Goal: Task Accomplishment & Management: Manage account settings

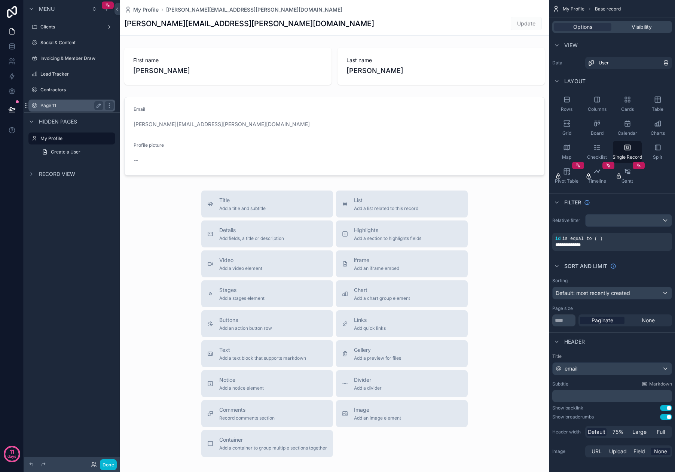
click at [70, 105] on label "Page 11" at bounding box center [70, 105] width 60 height 6
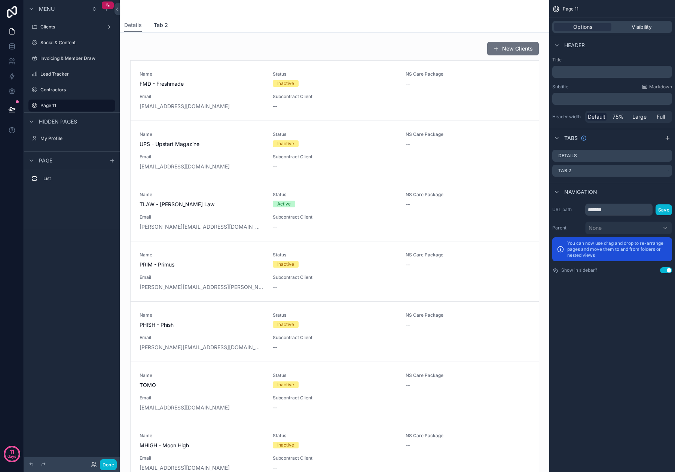
click at [162, 28] on span "Tab 2" at bounding box center [161, 24] width 14 height 7
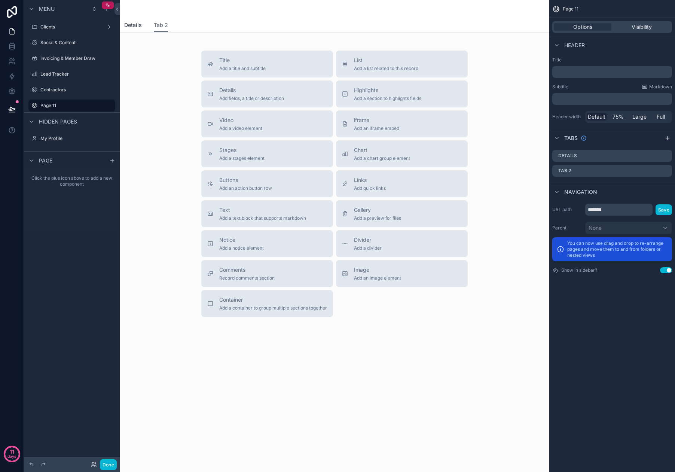
click at [134, 29] on link "Details" at bounding box center [133, 25] width 18 height 15
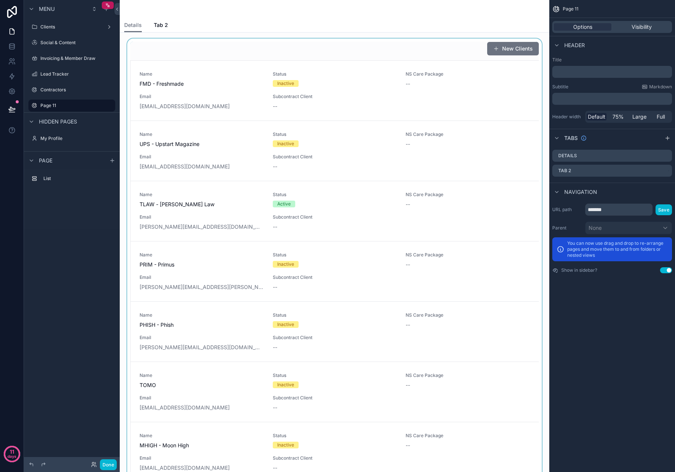
click at [217, 83] on div "scrollable content" at bounding box center [334, 361] width 417 height 645
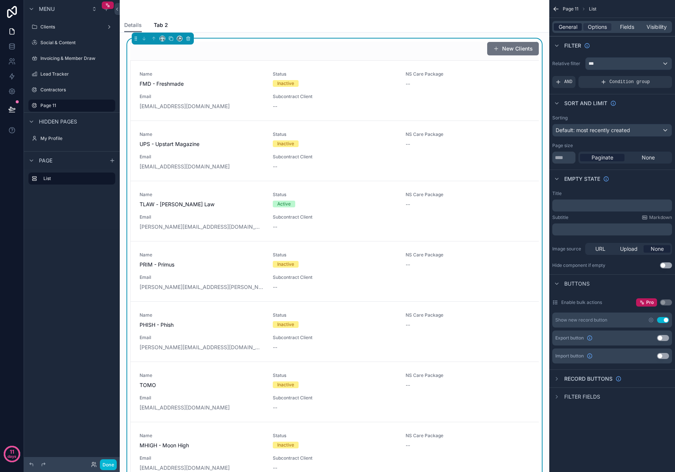
click at [570, 27] on span "General" at bounding box center [567, 26] width 19 height 7
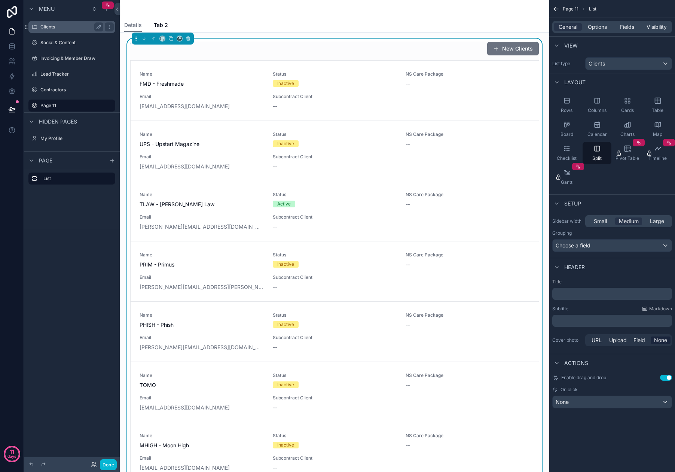
click at [62, 30] on label "Clients" at bounding box center [70, 27] width 60 height 6
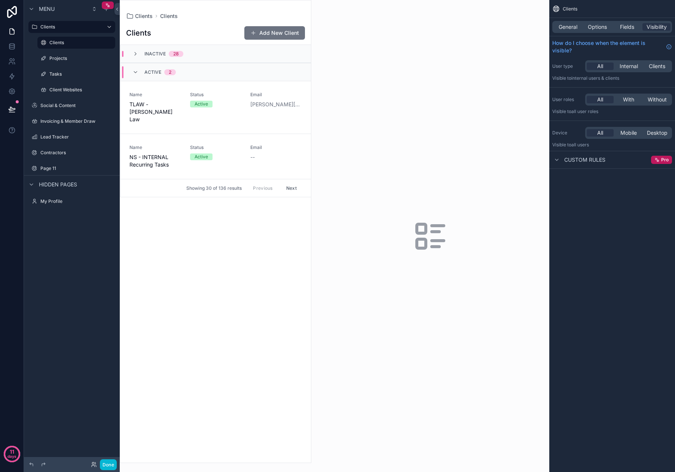
click at [213, 277] on div "scrollable content" at bounding box center [215, 231] width 191 height 462
click at [572, 28] on span "General" at bounding box center [567, 26] width 19 height 7
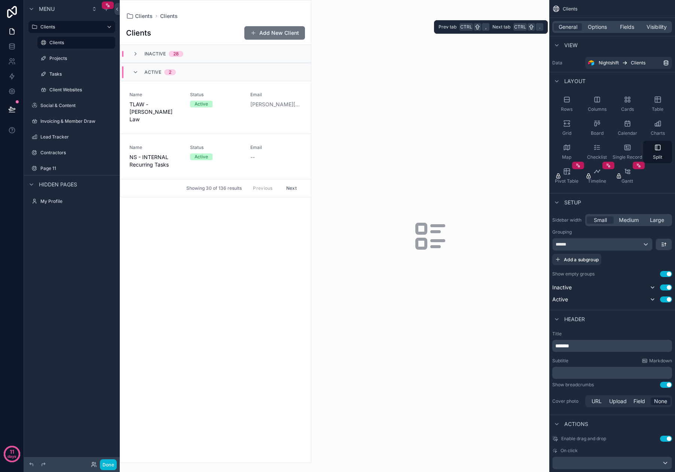
drag, startPoint x: 572, startPoint y: 28, endPoint x: 560, endPoint y: 59, distance: 33.1
click at [560, 59] on div "Data Nightshift Clients" at bounding box center [612, 63] width 120 height 12
click at [61, 168] on label "Page 11" at bounding box center [70, 168] width 60 height 6
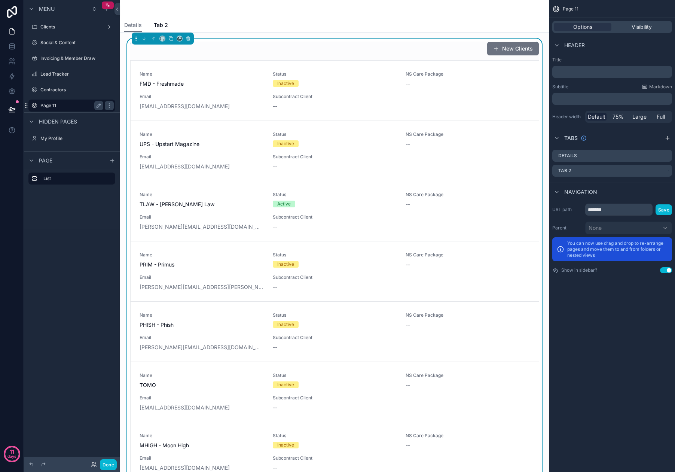
click at [83, 105] on label "Page 11" at bounding box center [70, 105] width 60 height 6
click at [306, 16] on div "scrollable content" at bounding box center [334, 9] width 420 height 18
click at [330, 49] on div "New Clients" at bounding box center [334, 49] width 408 height 14
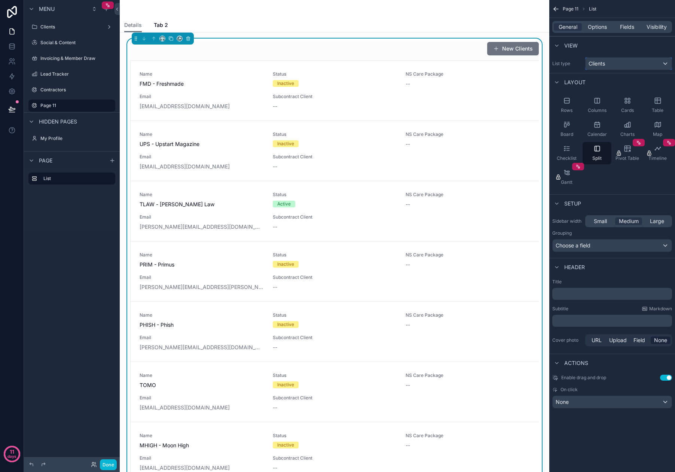
click at [587, 62] on div "Clients" at bounding box center [628, 64] width 86 height 12
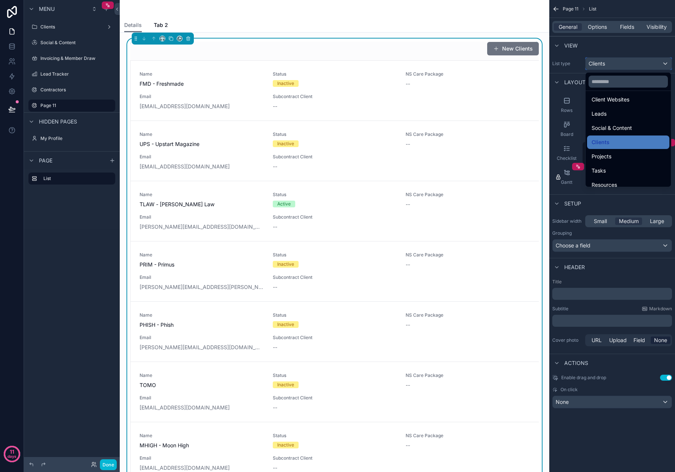
scroll to position [37, 0]
click at [594, 50] on div "scrollable content" at bounding box center [337, 236] width 675 height 472
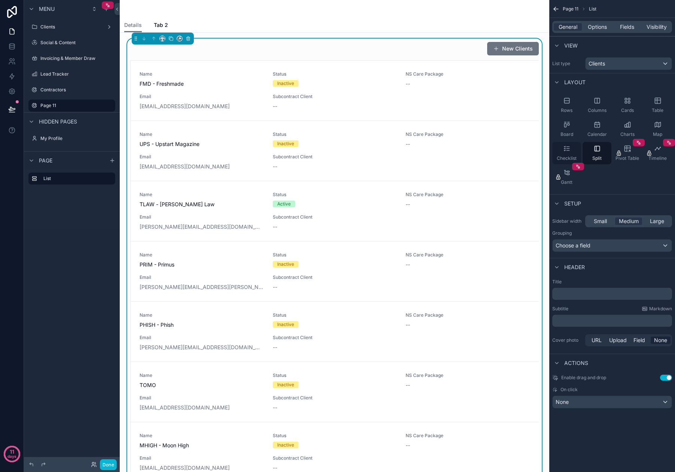
click at [571, 146] on div "Checklist" at bounding box center [566, 153] width 29 height 22
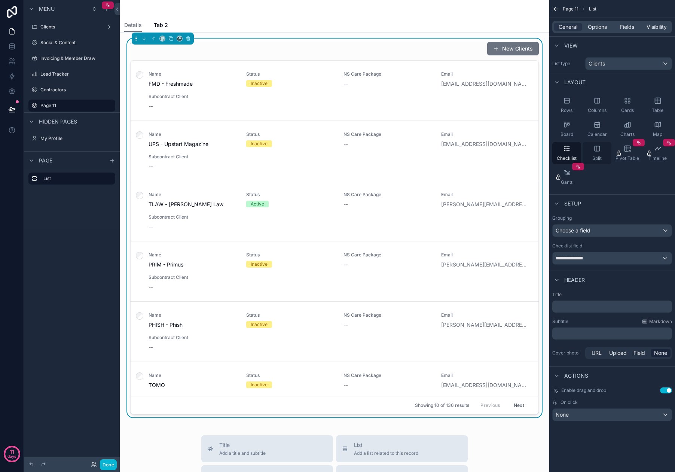
click at [590, 154] on div "Split" at bounding box center [596, 153] width 29 height 22
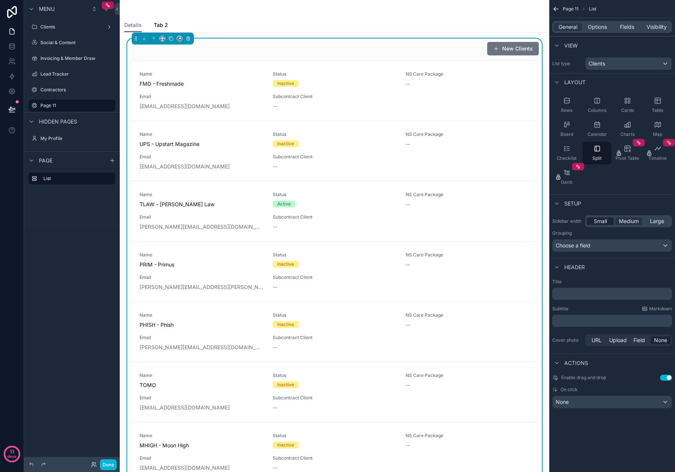
click at [600, 222] on span "Small" at bounding box center [599, 220] width 13 height 7
click at [628, 221] on span "Medium" at bounding box center [628, 220] width 20 height 7
click at [611, 246] on div "Choose a field" at bounding box center [611, 245] width 119 height 12
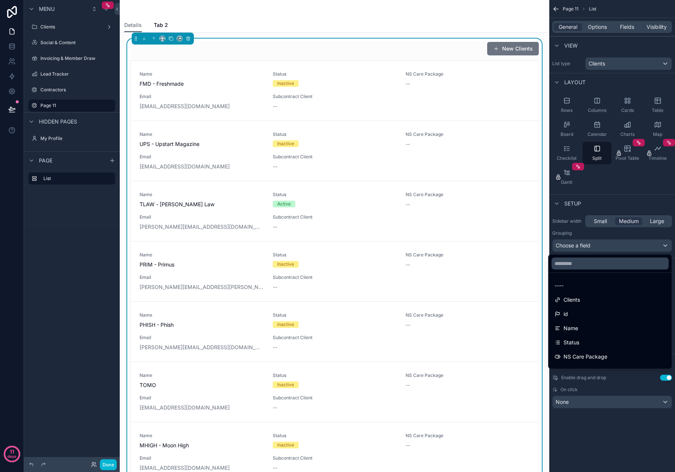
click at [574, 341] on div "Status" at bounding box center [609, 342] width 111 height 9
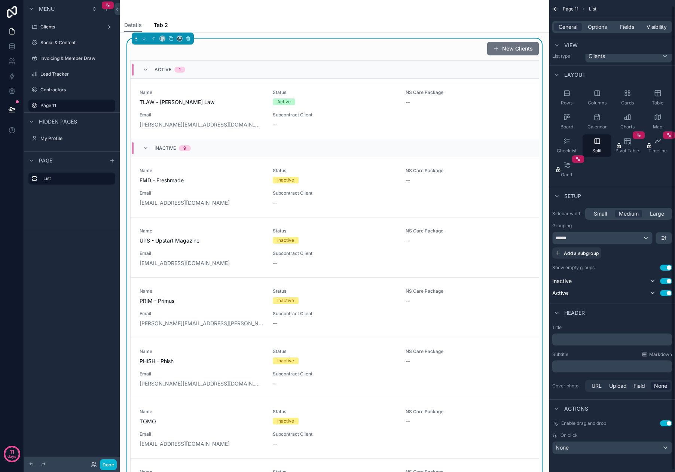
scroll to position [0, 0]
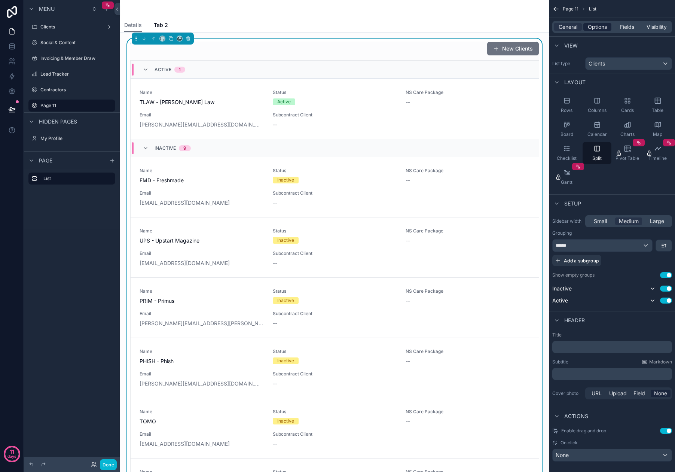
click at [599, 28] on span "Options" at bounding box center [596, 26] width 19 height 7
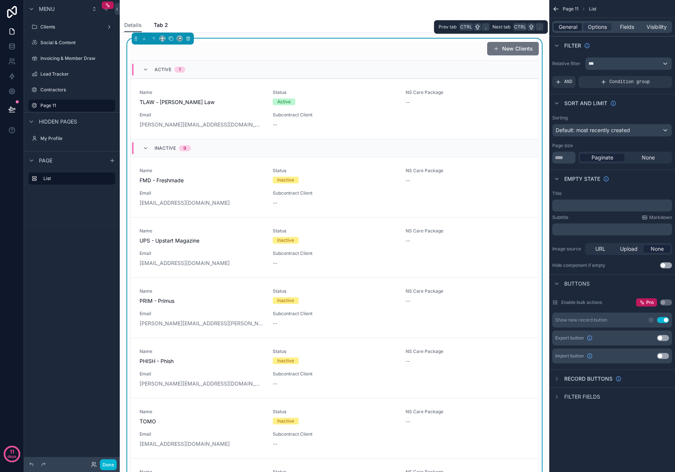
click at [570, 28] on span "General" at bounding box center [567, 26] width 19 height 7
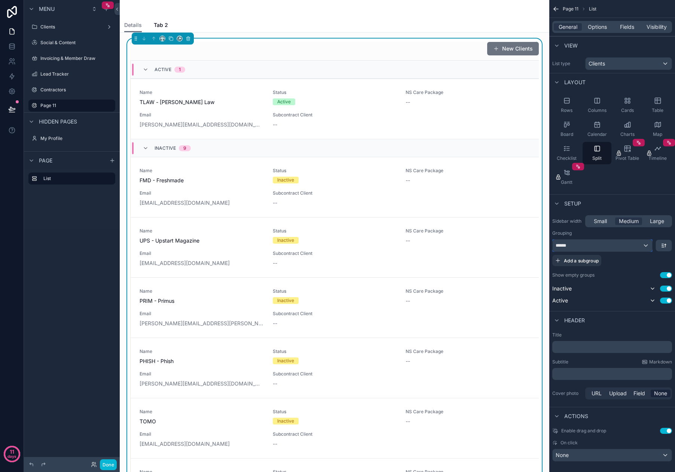
click at [599, 246] on div "******" at bounding box center [601, 245] width 99 height 12
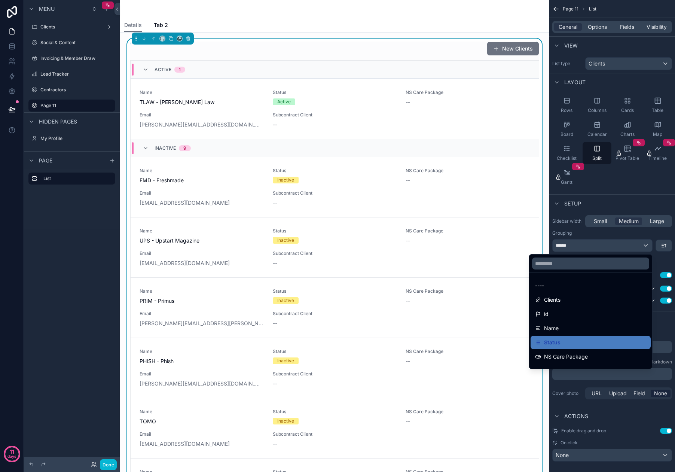
click at [597, 245] on div "scrollable content" at bounding box center [337, 236] width 675 height 472
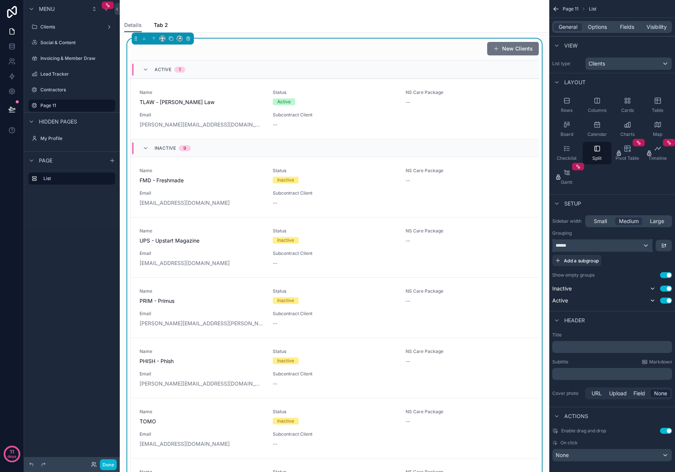
click at [639, 246] on div "******" at bounding box center [601, 245] width 99 height 12
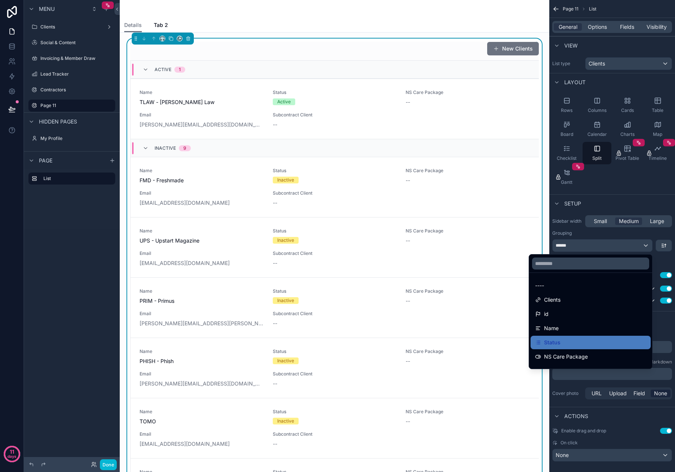
click at [578, 287] on div "----" at bounding box center [590, 285] width 111 height 9
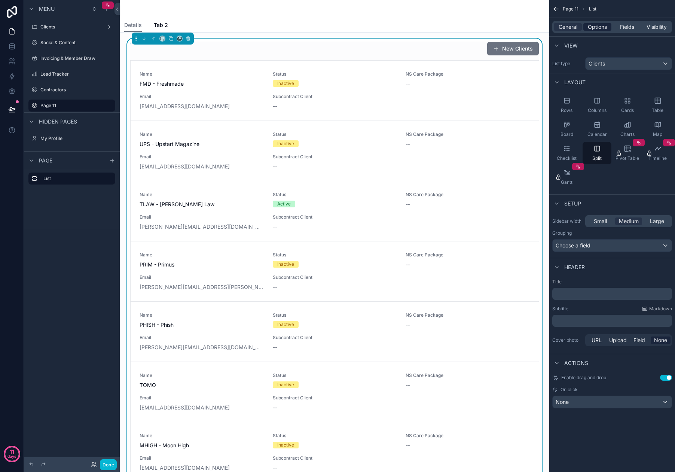
click at [596, 25] on span "Options" at bounding box center [596, 26] width 19 height 7
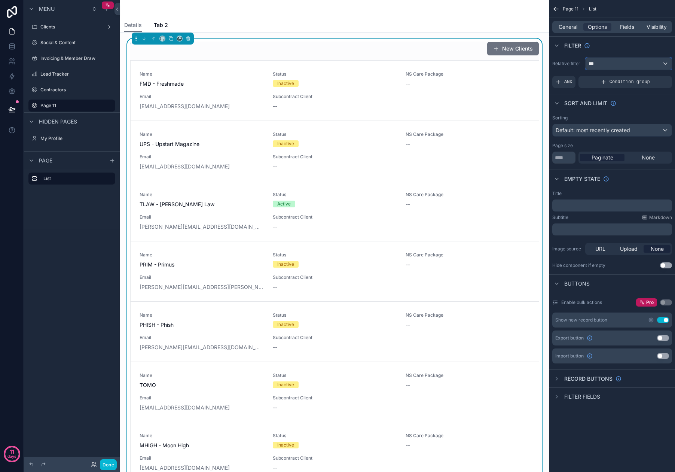
click at [656, 65] on div "***" at bounding box center [628, 64] width 86 height 12
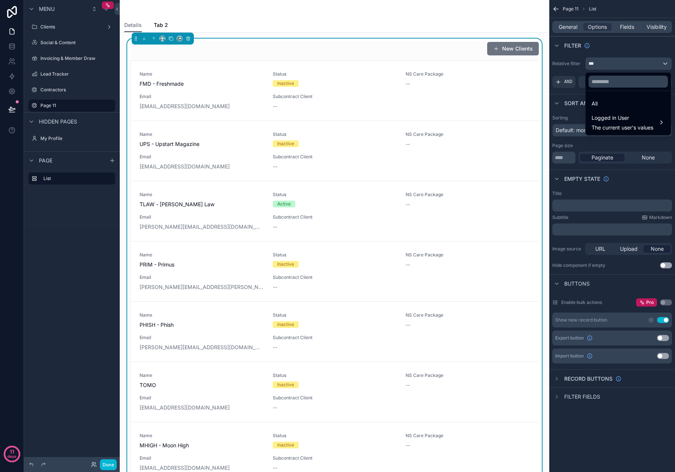
click at [605, 50] on div "scrollable content" at bounding box center [337, 236] width 675 height 472
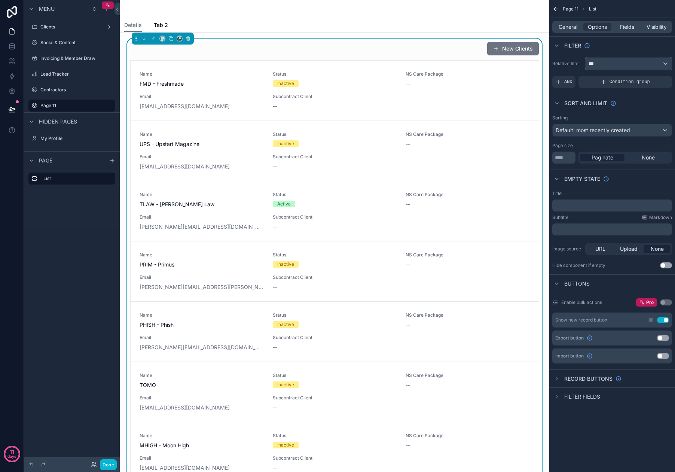
click at [608, 62] on div "***" at bounding box center [628, 64] width 86 height 12
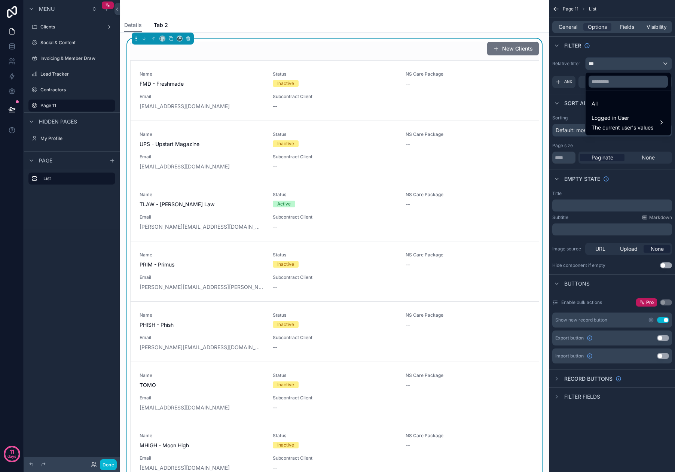
click at [612, 51] on div "scrollable content" at bounding box center [337, 236] width 675 height 472
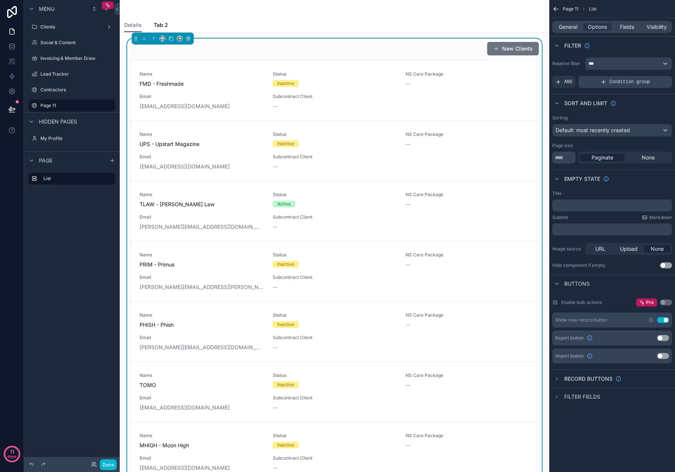
click at [599, 82] on div "Condition group" at bounding box center [624, 82] width 93 height 12
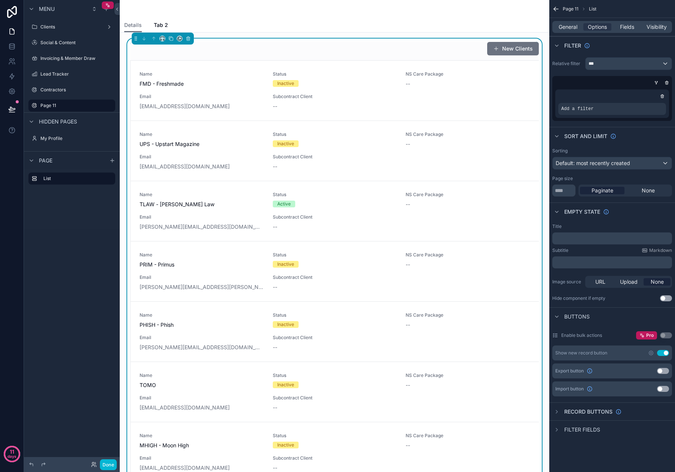
click at [595, 115] on div "Add a filter" at bounding box center [612, 103] width 114 height 28
click at [593, 111] on div "Add a filter" at bounding box center [612, 109] width 108 height 12
click at [645, 104] on div "scrollable content" at bounding box center [647, 103] width 10 height 10
click at [492, 97] on span "Select a field" at bounding box center [482, 97] width 32 height 6
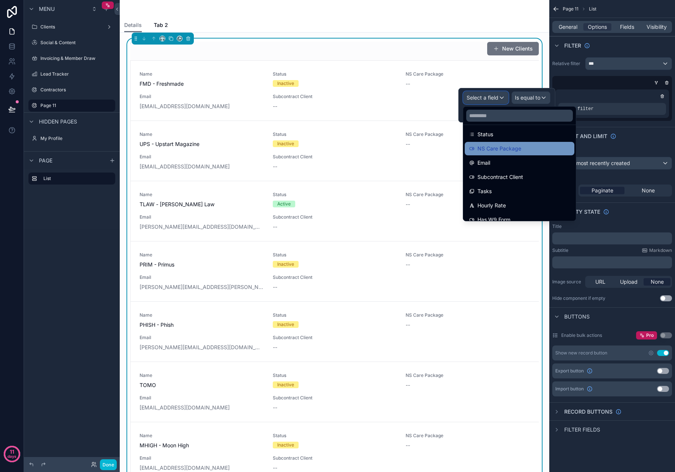
scroll to position [75, 0]
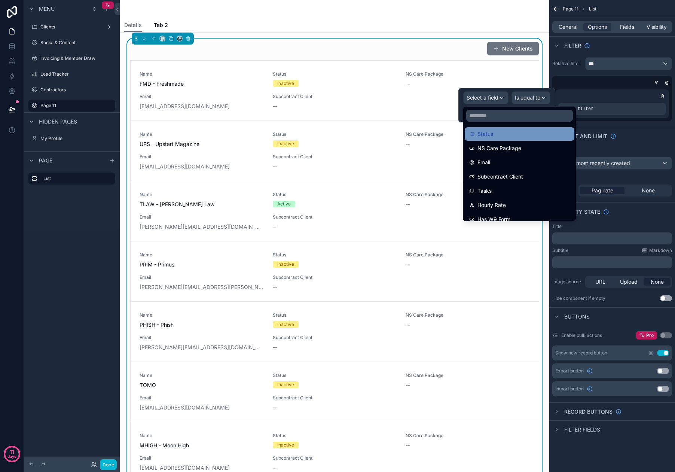
click at [496, 138] on div "Status" at bounding box center [519, 133] width 110 height 13
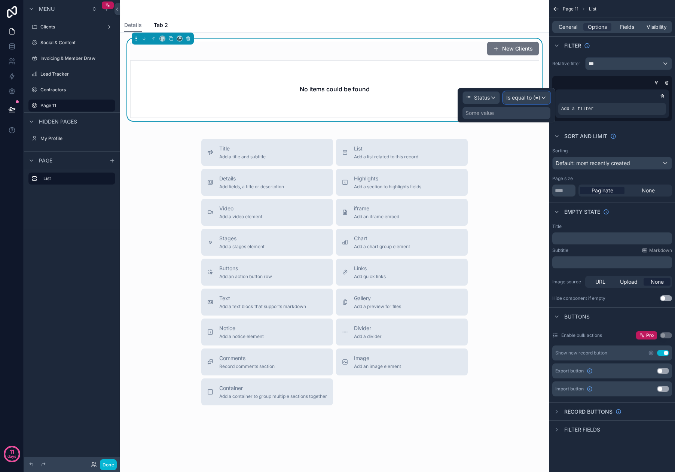
click at [519, 100] on span "Is equal to (=)" at bounding box center [523, 97] width 34 height 7
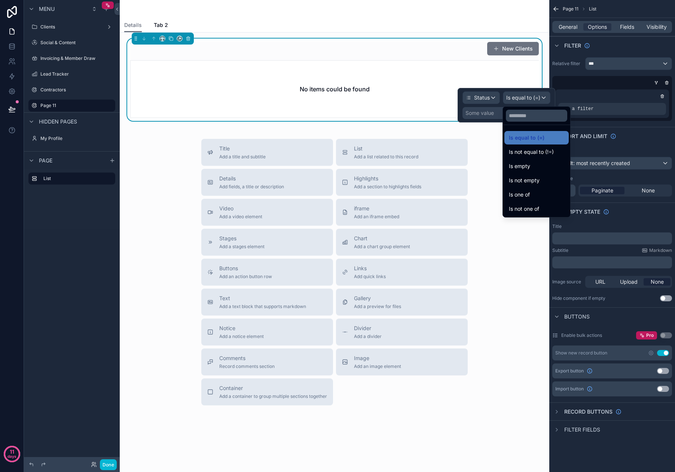
click at [519, 101] on div at bounding box center [506, 105] width 98 height 34
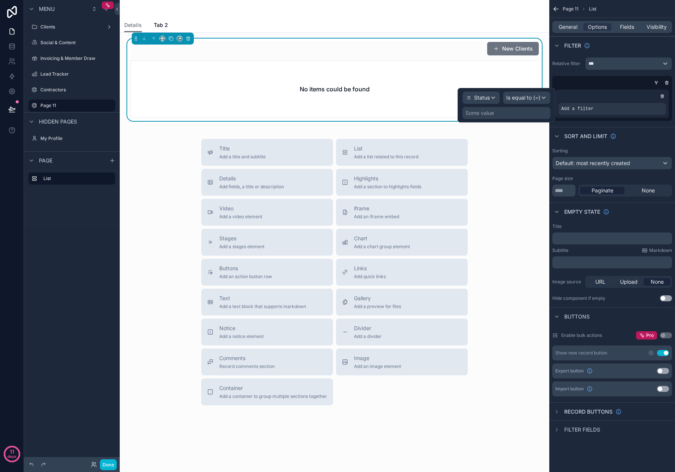
click at [500, 111] on div "Some value" at bounding box center [506, 113] width 88 height 12
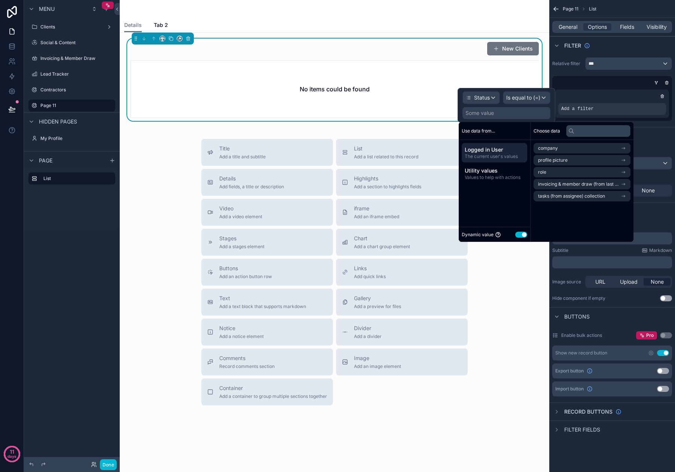
click at [498, 116] on div "Some value" at bounding box center [506, 113] width 88 height 12
click at [499, 128] on div "Use data from..." at bounding box center [493, 131] width 71 height 18
click at [499, 131] on div "Use data from..." at bounding box center [493, 131] width 71 height 18
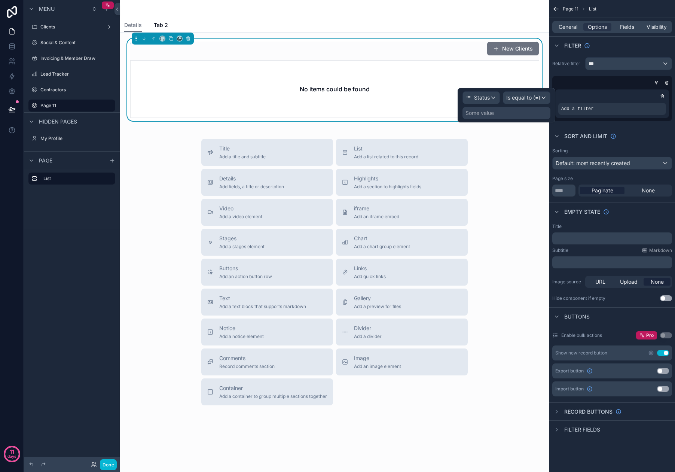
click at [483, 116] on div "Some value" at bounding box center [479, 112] width 28 height 7
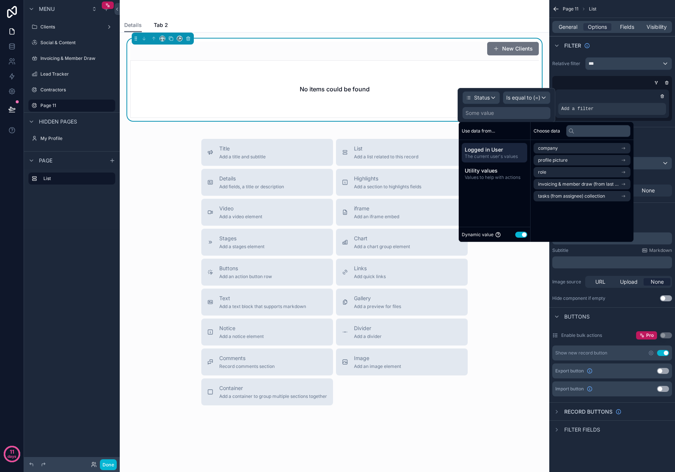
click at [496, 191] on div "Use data from... Logged in User The current user's values Utility values Values…" at bounding box center [494, 182] width 72 height 120
click at [492, 174] on span "Values to help with actions" at bounding box center [493, 177] width 59 height 6
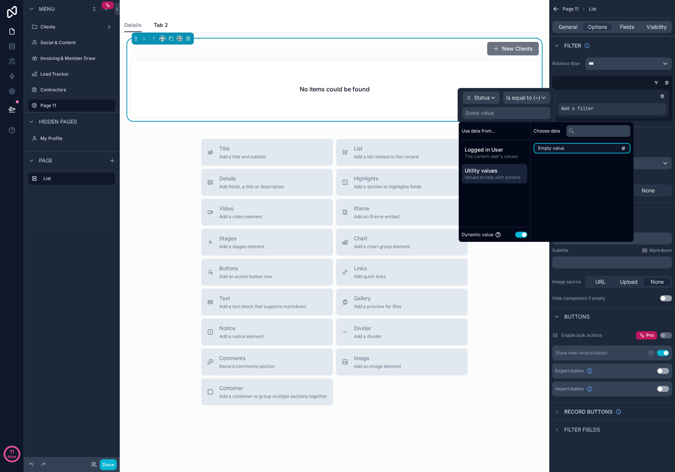
click at [555, 151] on li "Empty value" at bounding box center [581, 148] width 97 height 10
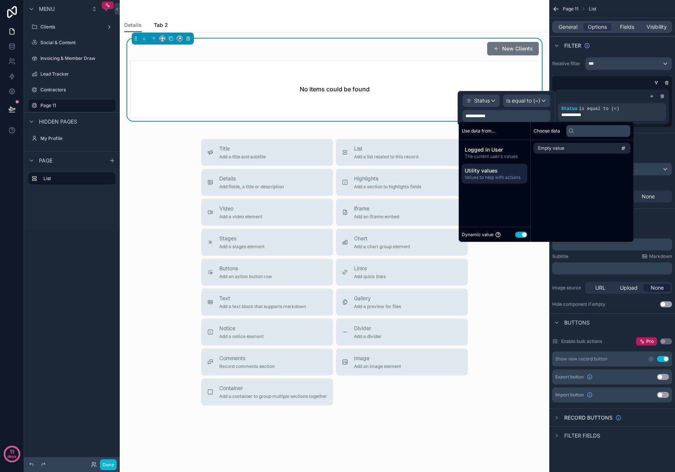
click at [491, 117] on span "**********" at bounding box center [478, 116] width 26 height 6
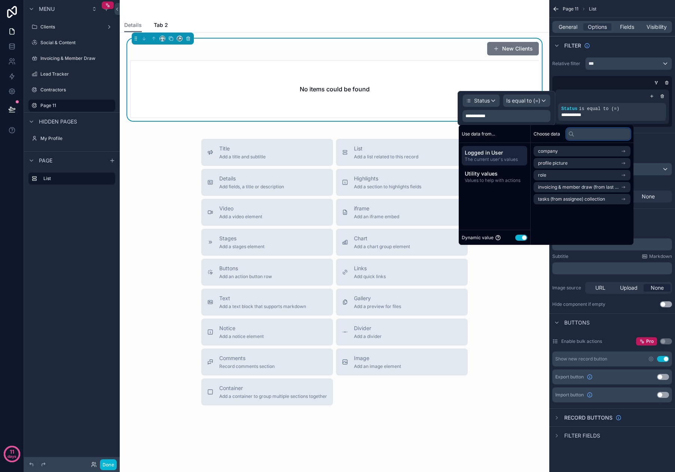
click at [582, 134] on input "text" at bounding box center [598, 134] width 64 height 12
click at [509, 181] on span "Values to help with actions" at bounding box center [493, 180] width 59 height 6
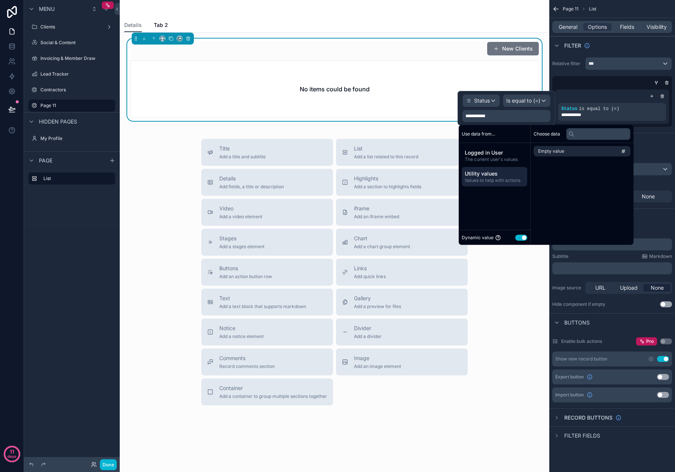
click at [509, 197] on div "Use data from... Logged in User The current user's values Utility values Values…" at bounding box center [494, 185] width 72 height 120
click at [520, 237] on button "Use setting" at bounding box center [521, 237] width 12 height 6
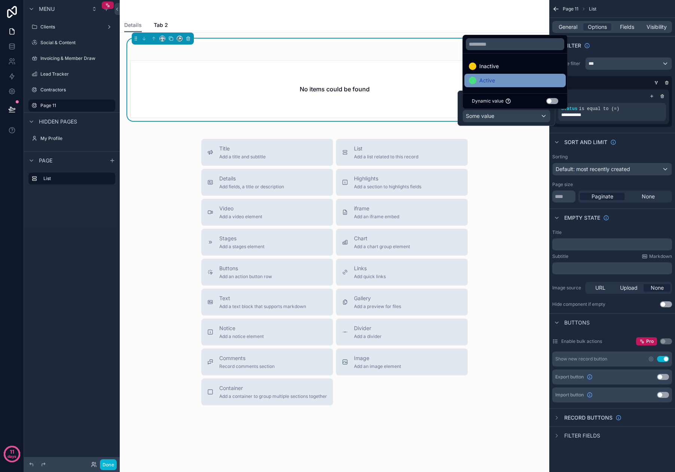
click at [491, 80] on span "Active" at bounding box center [487, 80] width 16 height 9
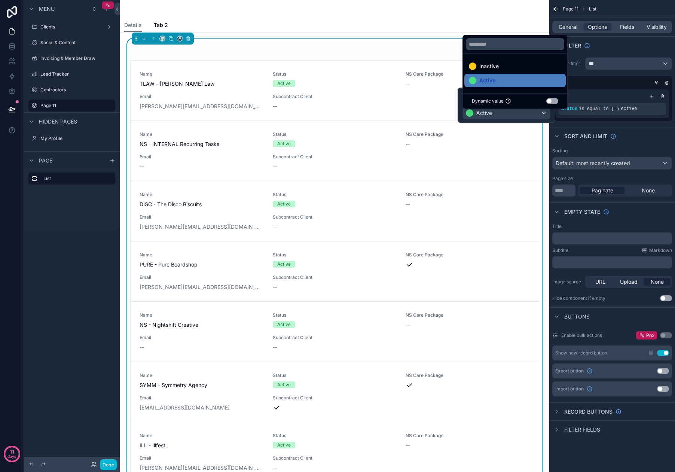
click at [591, 83] on div "scrollable content" at bounding box center [610, 82] width 120 height 7
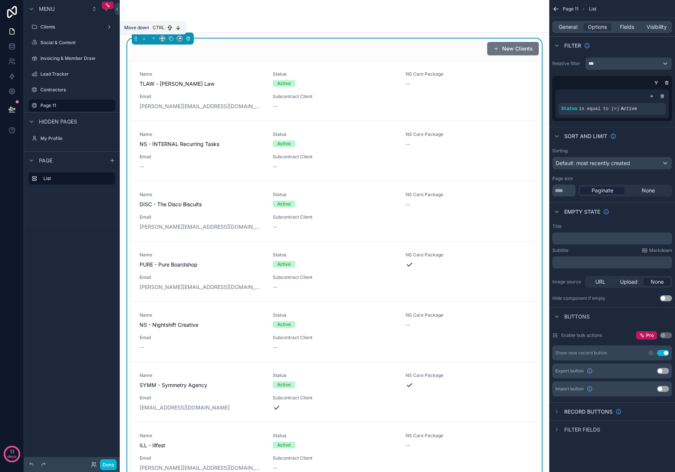
click at [135, 27] on span "Move down" at bounding box center [136, 28] width 25 height 6
click at [59, 107] on label "Page 11" at bounding box center [70, 105] width 60 height 6
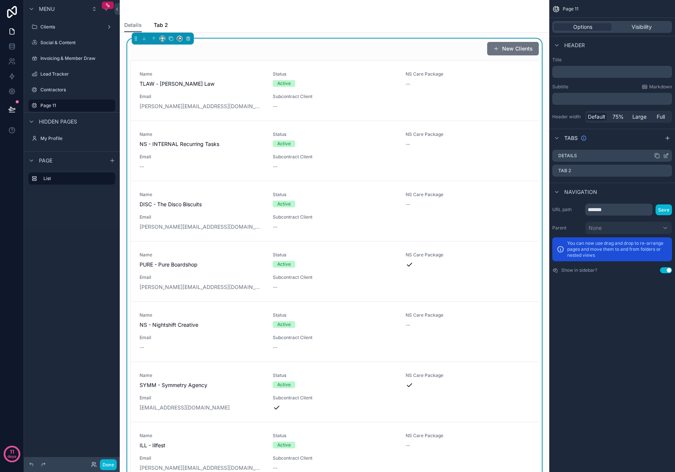
click at [665, 154] on icon "scrollable content" at bounding box center [666, 156] width 6 height 6
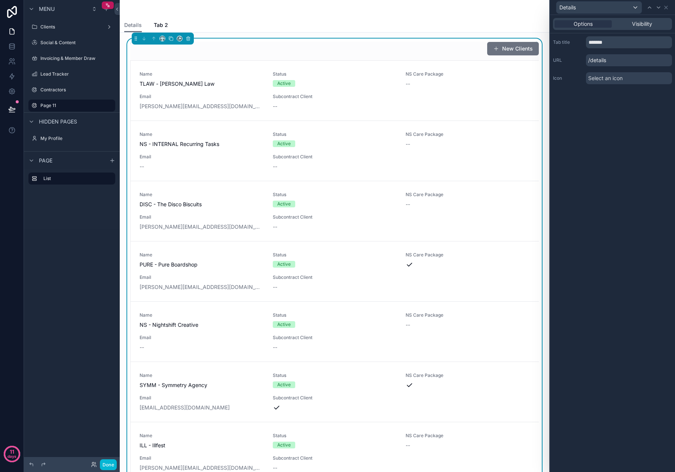
click at [611, 48] on div "Tab title ******* URL /details Icon Select an icon" at bounding box center [612, 60] width 125 height 54
click at [611, 44] on input "*******" at bounding box center [629, 42] width 86 height 12
click at [583, 42] on div "Tab title *******" at bounding box center [612, 42] width 119 height 12
type input "******"
drag, startPoint x: 600, startPoint y: 62, endPoint x: 596, endPoint y: 63, distance: 4.1
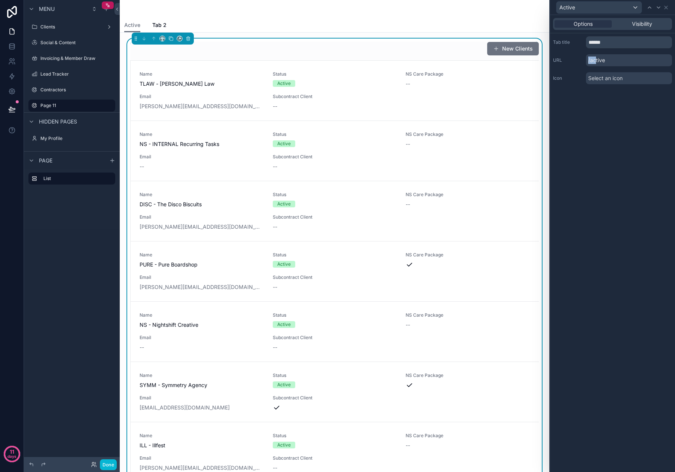
click at [596, 63] on p "/active" at bounding box center [629, 60] width 86 height 12
click at [618, 116] on div "Options Visibility Tab title ****** URL /active Icon Select an icon" at bounding box center [612, 243] width 125 height 457
click at [666, 7] on icon at bounding box center [665, 7] width 3 height 3
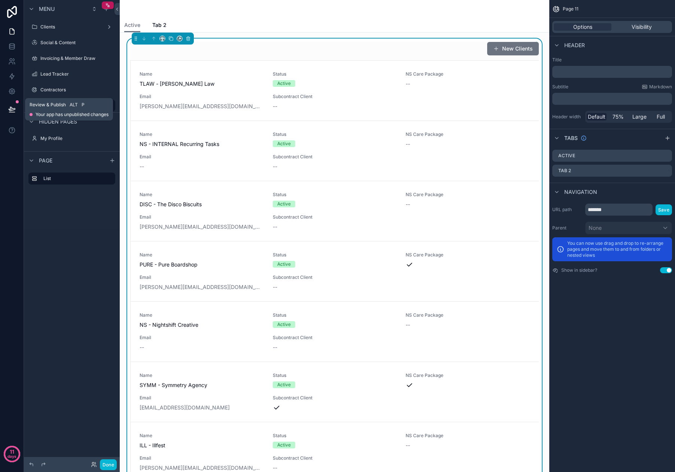
click at [13, 107] on icon at bounding box center [11, 108] width 7 height 7
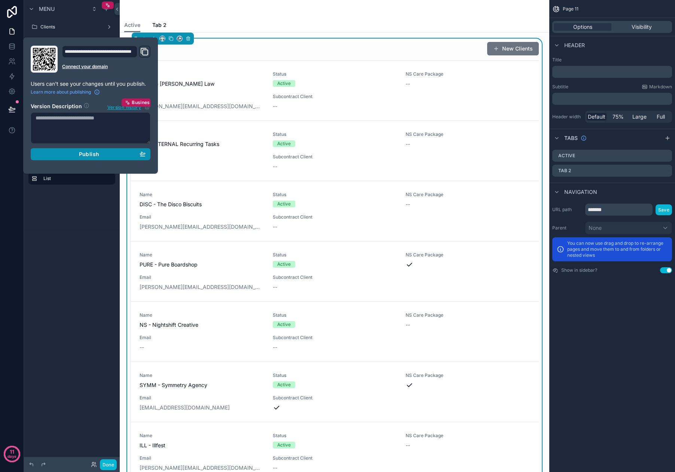
click at [73, 156] on div "Publish" at bounding box center [91, 154] width 110 height 7
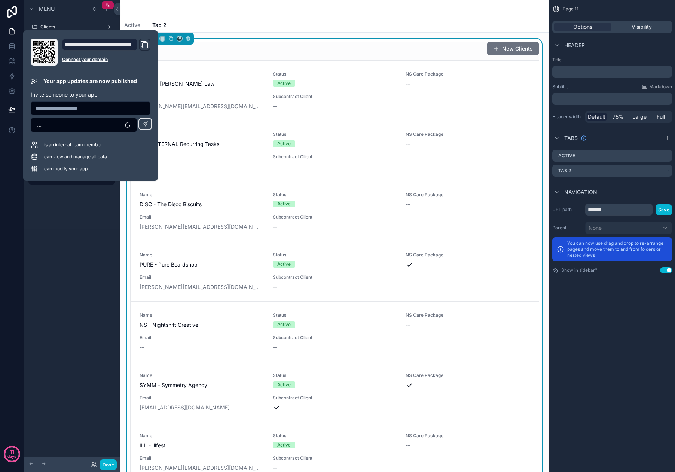
click at [146, 46] on icon "Domain and Custom Link" at bounding box center [144, 44] width 9 height 9
click at [635, 345] on div "Page 11 Options Visibility Header Title ﻿ Subtitle Markdown ﻿ Header width Defa…" at bounding box center [612, 236] width 126 height 472
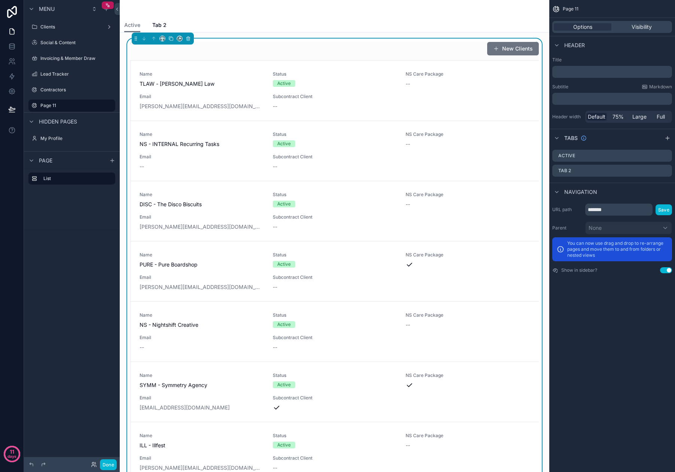
click at [577, 71] on p "﻿" at bounding box center [612, 71] width 115 height 7
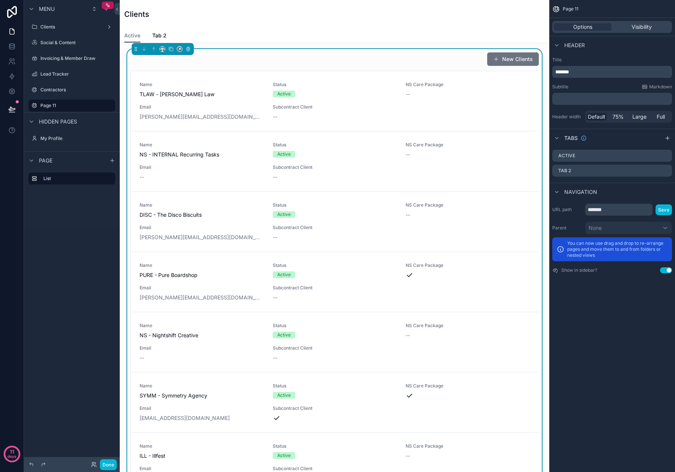
click at [640, 364] on div "Page 11 Options Visibility Header Title ******* Subtitle Markdown ﻿ Header widt…" at bounding box center [612, 236] width 126 height 472
click at [47, 107] on label "Page 11" at bounding box center [70, 105] width 60 height 6
click at [162, 34] on span "Tab 2" at bounding box center [159, 35] width 14 height 7
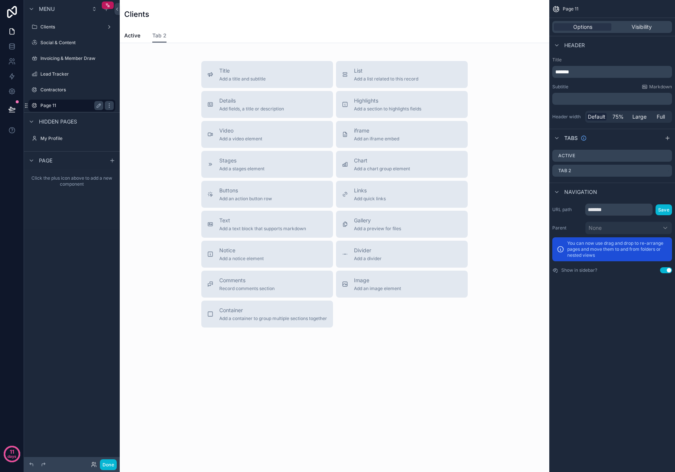
click at [73, 102] on div "Page 11" at bounding box center [71, 105] width 63 height 9
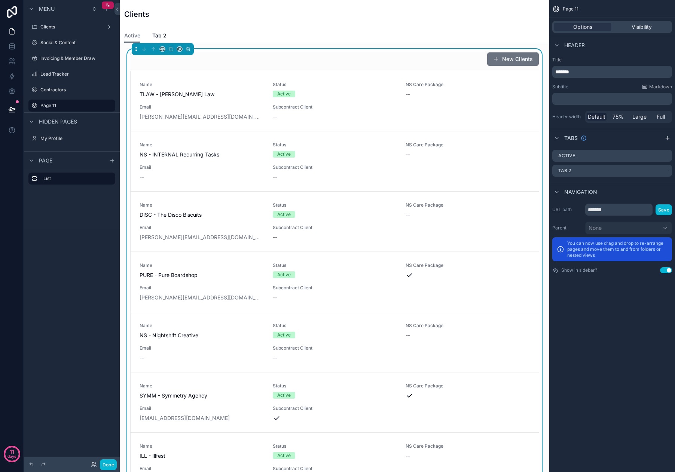
click at [388, 62] on div "New Clients" at bounding box center [334, 59] width 408 height 14
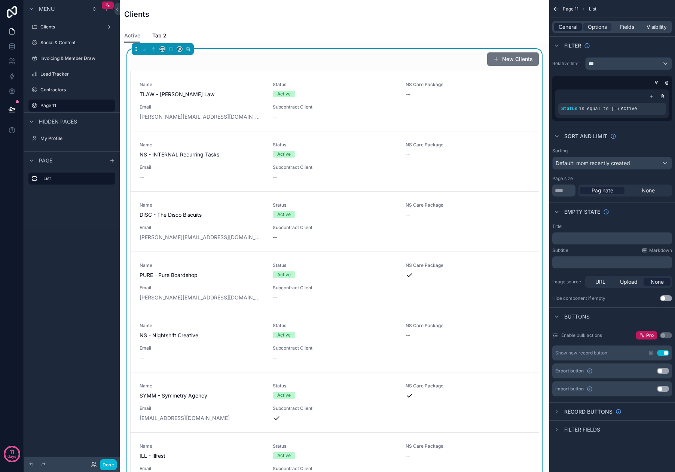
click at [570, 30] on span "General" at bounding box center [567, 26] width 19 height 7
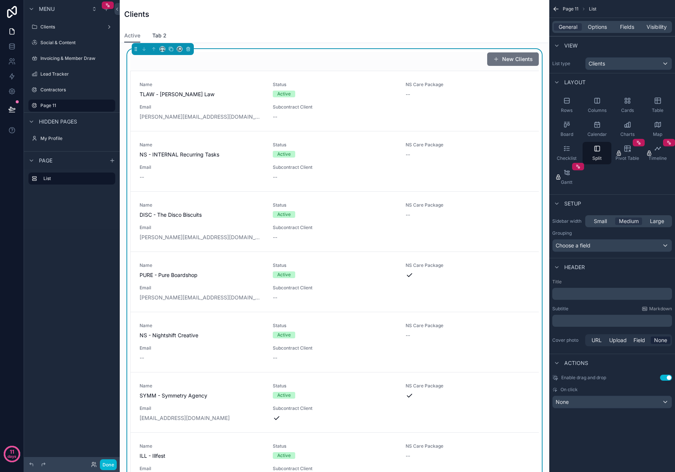
click at [160, 38] on span "Tab 2" at bounding box center [159, 35] width 14 height 7
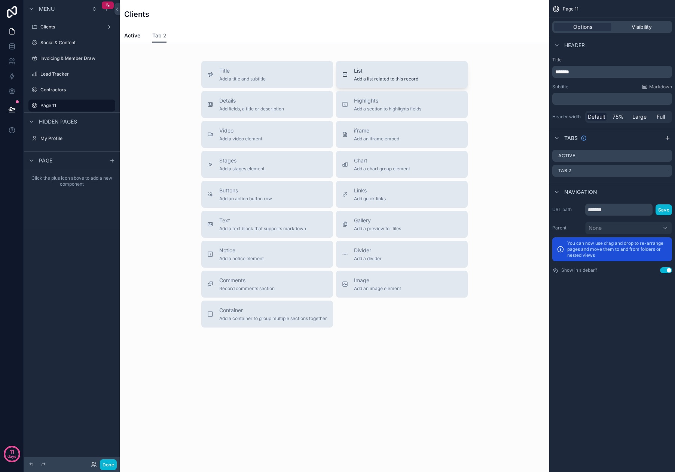
click at [383, 70] on span "List" at bounding box center [386, 70] width 64 height 7
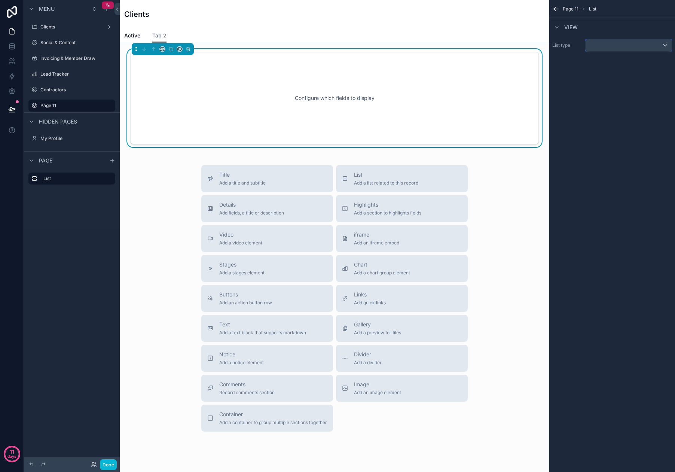
click at [629, 50] on div "scrollable content" at bounding box center [628, 45] width 86 height 12
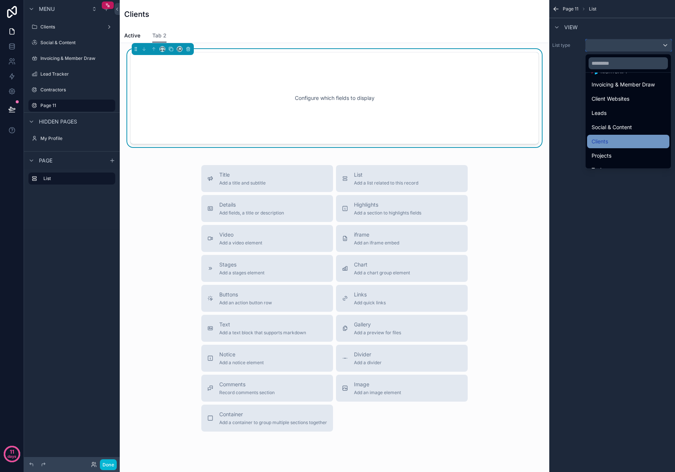
scroll to position [75, 0]
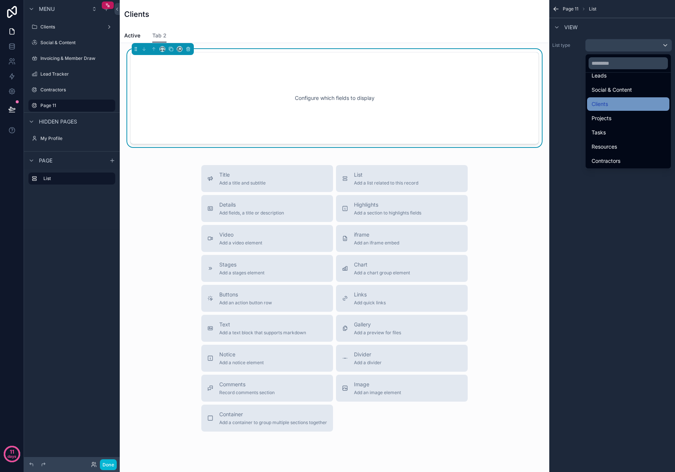
click at [617, 104] on div "Clients" at bounding box center [627, 103] width 73 height 9
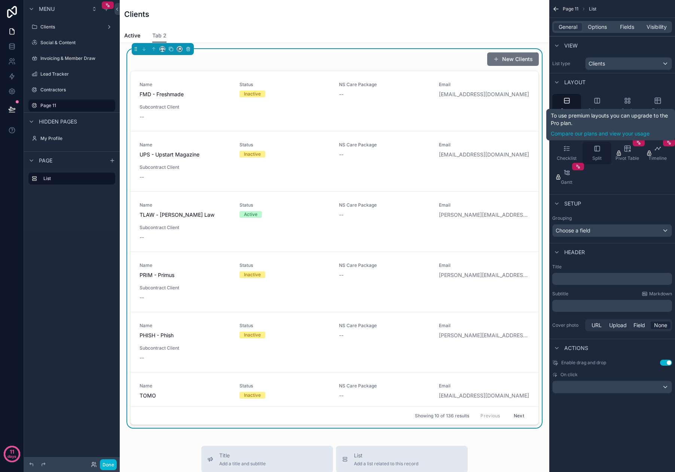
click at [603, 148] on div "Split" at bounding box center [596, 153] width 29 height 22
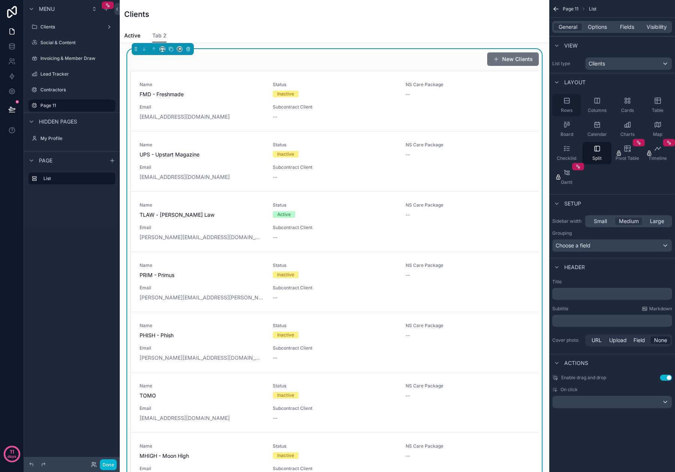
click at [571, 104] on div "Rows" at bounding box center [566, 105] width 29 height 22
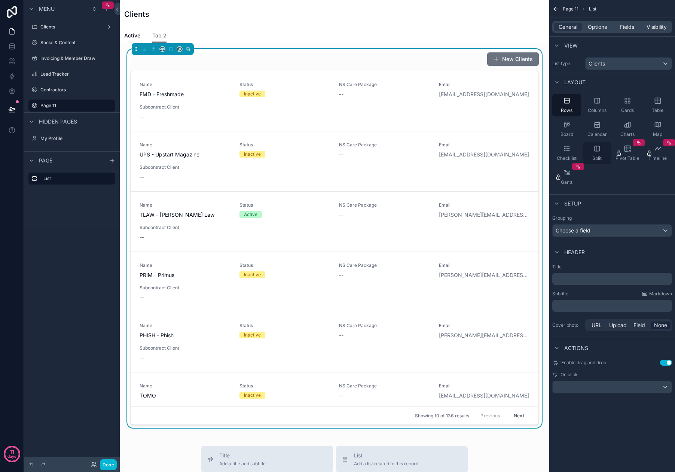
click at [595, 151] on icon "scrollable content" at bounding box center [596, 148] width 5 height 5
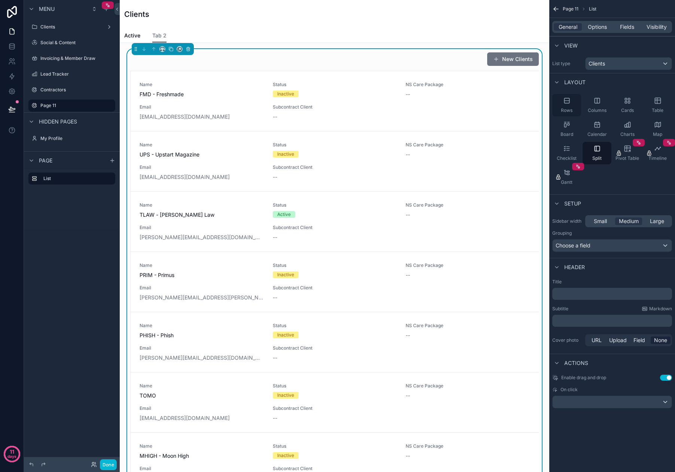
click at [570, 101] on icon "scrollable content" at bounding box center [566, 100] width 7 height 7
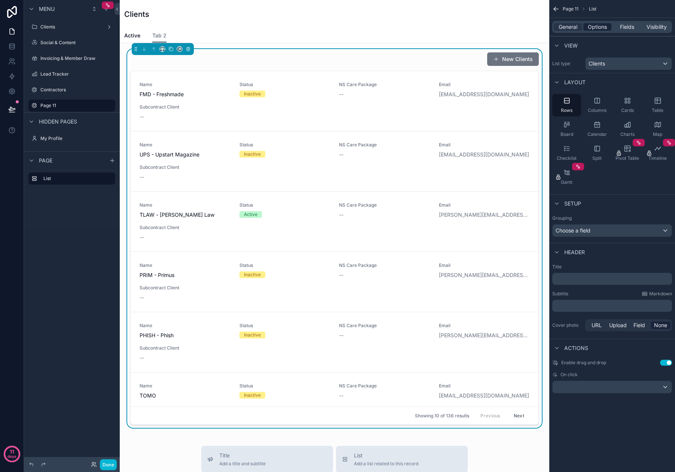
click at [596, 28] on span "Options" at bounding box center [596, 26] width 19 height 7
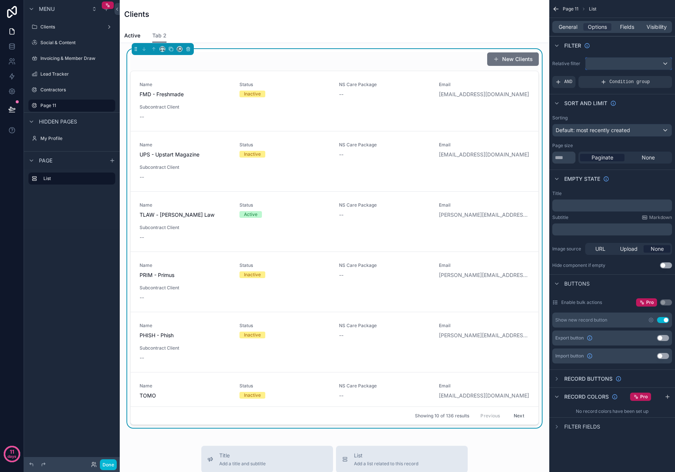
click at [600, 64] on div "scrollable content" at bounding box center [628, 64] width 86 height 12
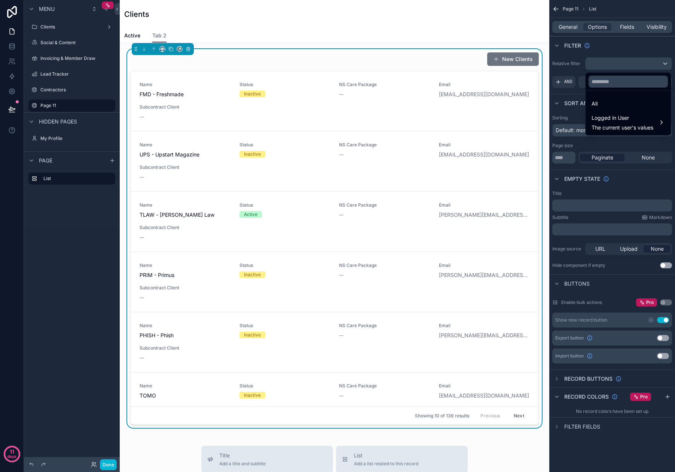
click at [566, 76] on div "scrollable content" at bounding box center [337, 236] width 675 height 472
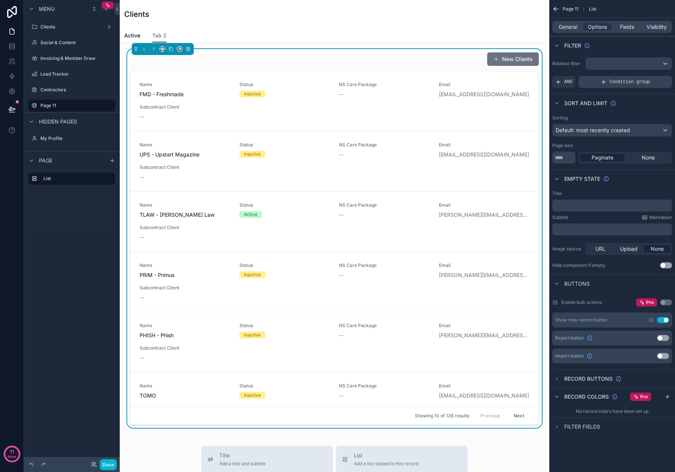
click at [594, 82] on div "Condition group" at bounding box center [624, 82] width 93 height 12
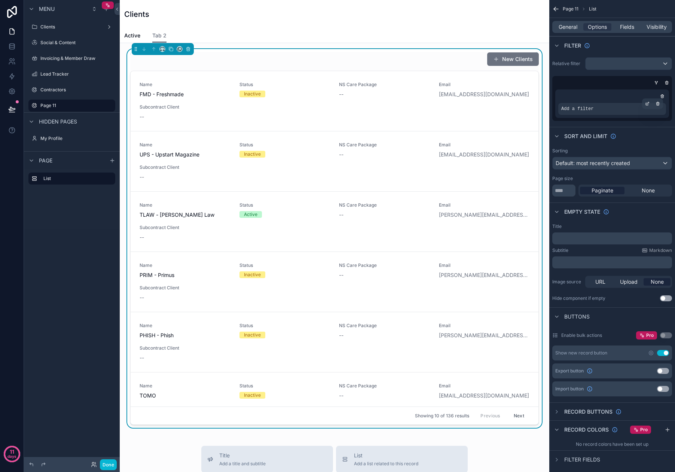
click at [588, 112] on div "Add a filter" at bounding box center [612, 109] width 108 height 12
click at [575, 108] on span "Add a filter" at bounding box center [577, 109] width 32 height 6
click at [647, 101] on div "scrollable content" at bounding box center [647, 103] width 10 height 10
click at [484, 99] on span "Select a field" at bounding box center [482, 97] width 32 height 6
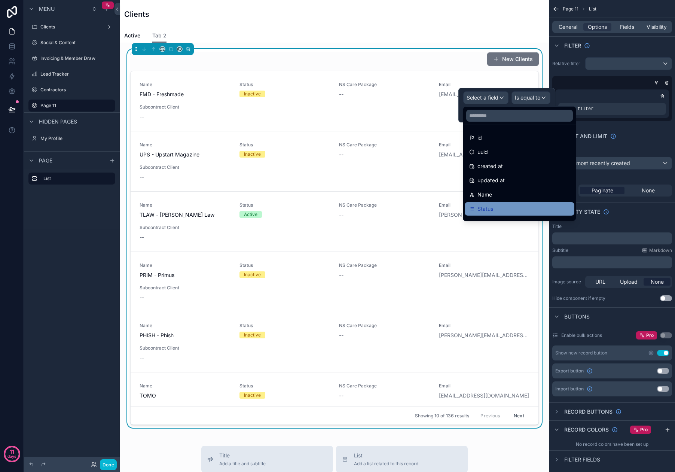
click at [493, 204] on div "Status" at bounding box center [519, 208] width 101 height 9
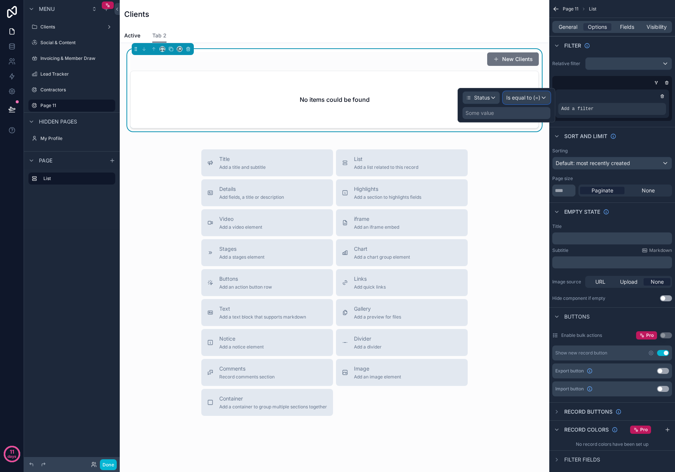
click at [525, 98] on span "Is equal to (=)" at bounding box center [523, 97] width 34 height 7
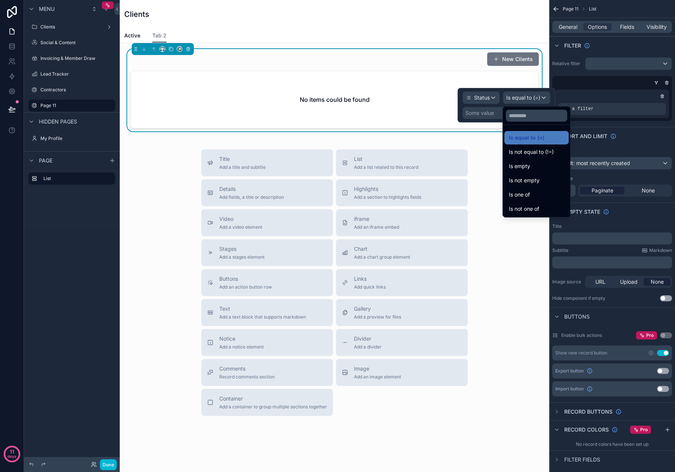
click at [525, 98] on div at bounding box center [506, 105] width 98 height 34
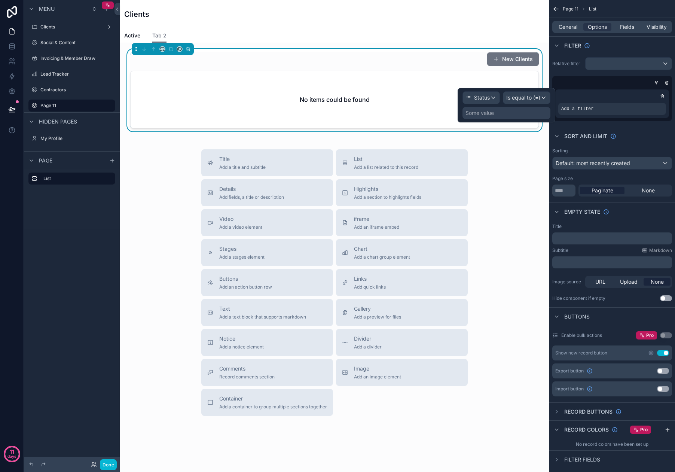
click at [511, 111] on div "Some value" at bounding box center [506, 113] width 88 height 12
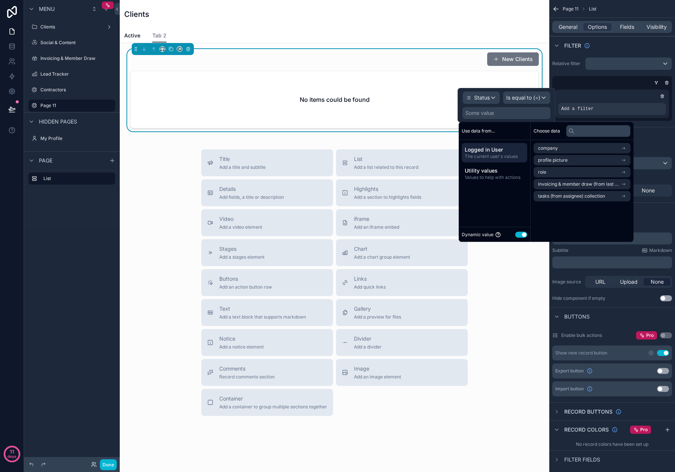
click at [522, 235] on button "Use setting" at bounding box center [521, 234] width 12 height 6
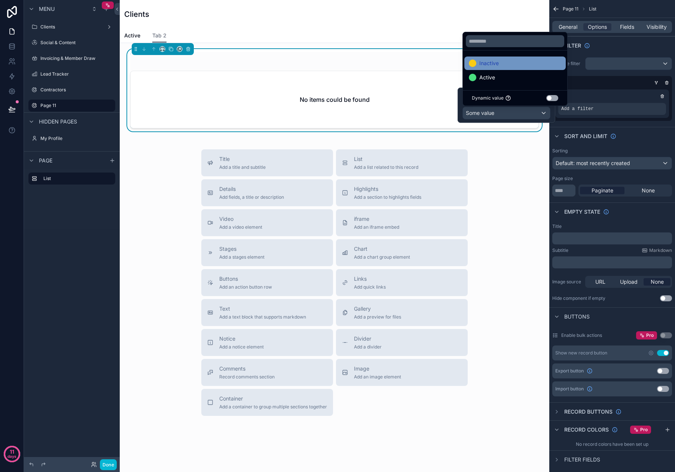
click at [493, 64] on span "Inactive" at bounding box center [488, 63] width 19 height 9
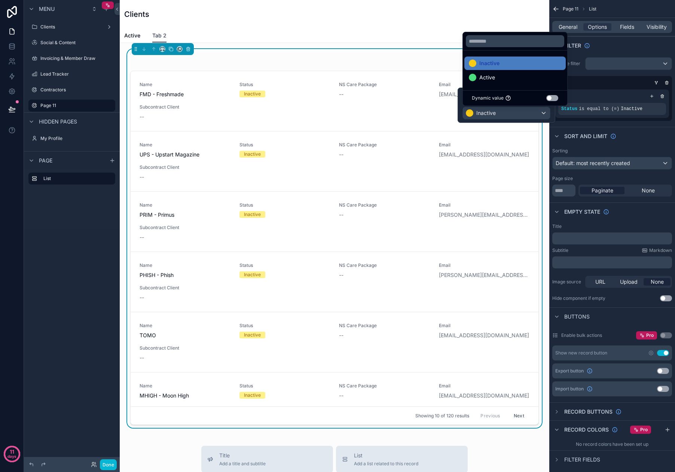
click at [157, 36] on span "Tab 2" at bounding box center [159, 35] width 14 height 7
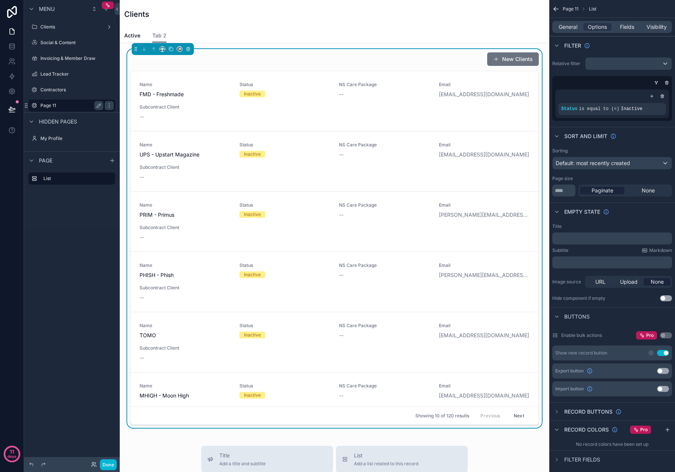
click at [71, 110] on div "Page 11" at bounding box center [71, 105] width 63 height 9
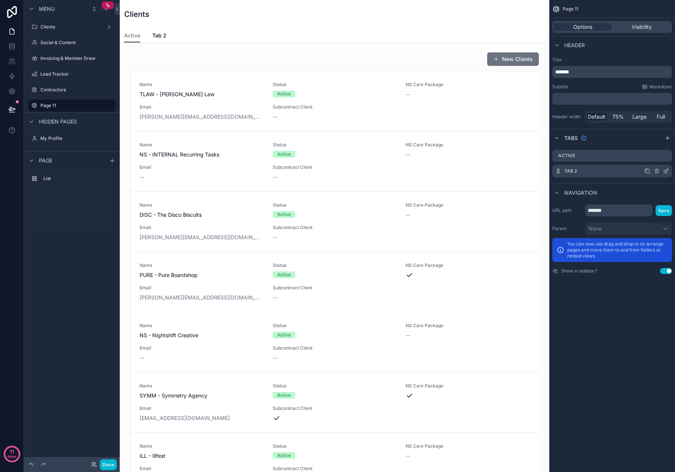
click at [666, 170] on icon "scrollable content" at bounding box center [666, 171] width 6 height 6
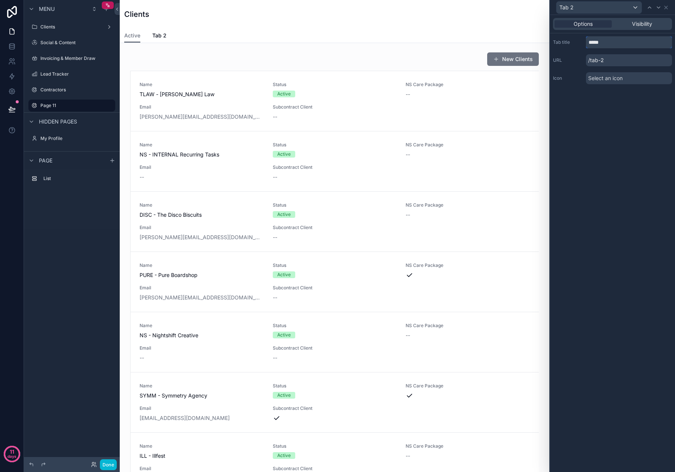
drag, startPoint x: 606, startPoint y: 43, endPoint x: 581, endPoint y: 42, distance: 24.3
click at [581, 42] on div "Tab title *****" at bounding box center [612, 42] width 119 height 12
type input "********"
click at [609, 108] on div "Options Visibility Tab title ******** URL /tab-2 Icon Select an icon" at bounding box center [612, 243] width 125 height 457
click at [667, 7] on icon at bounding box center [666, 7] width 6 height 6
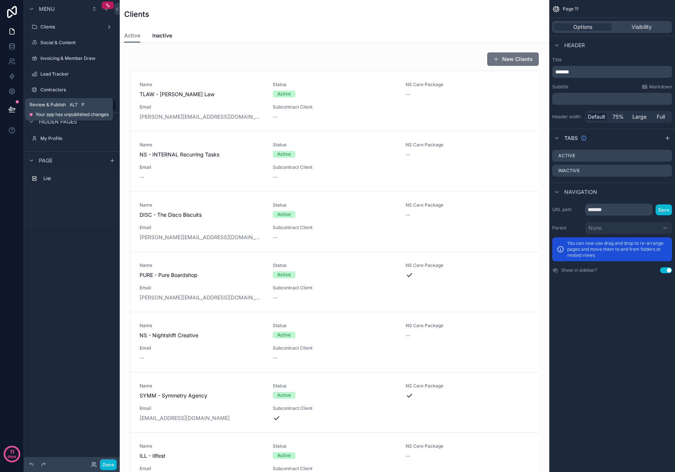
click at [18, 108] on button at bounding box center [12, 109] width 16 height 21
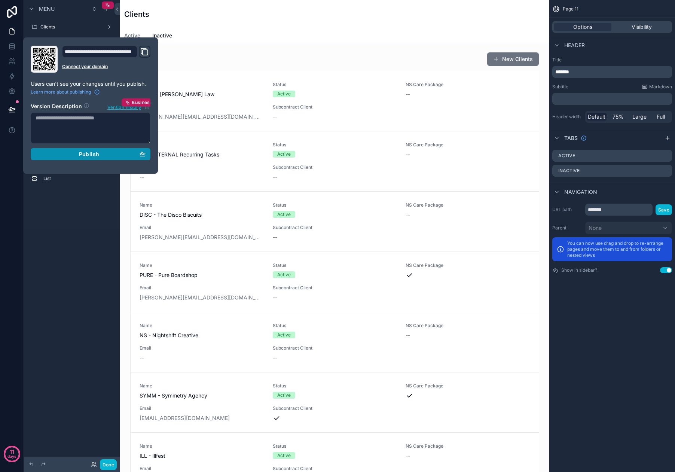
click at [89, 154] on span "Publish" at bounding box center [89, 154] width 20 height 7
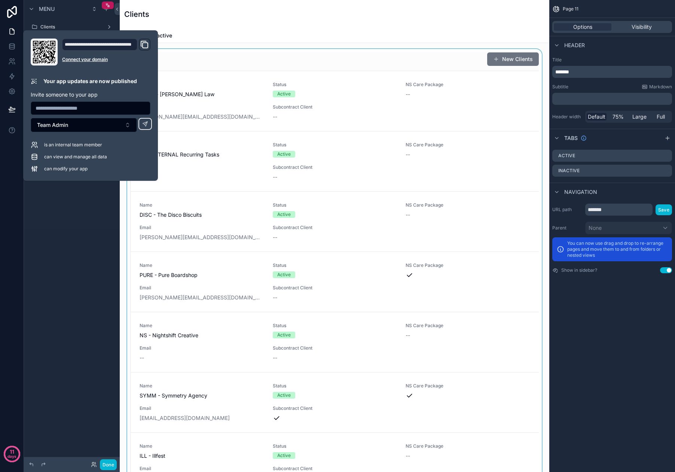
click at [270, 54] on div "scrollable content" at bounding box center [334, 371] width 417 height 645
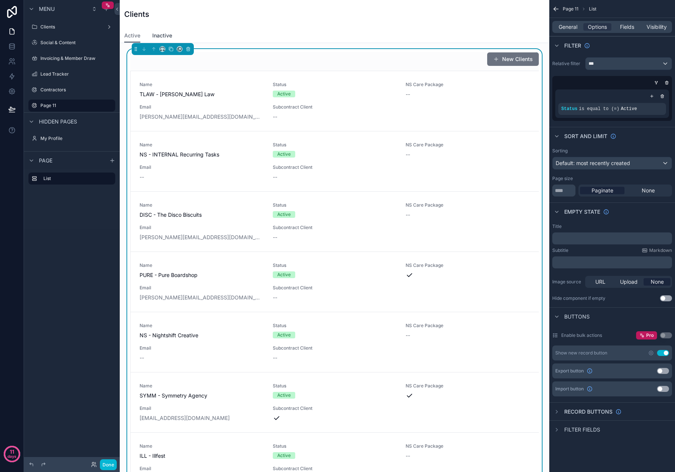
click at [165, 36] on span "Inactive" at bounding box center [162, 35] width 20 height 7
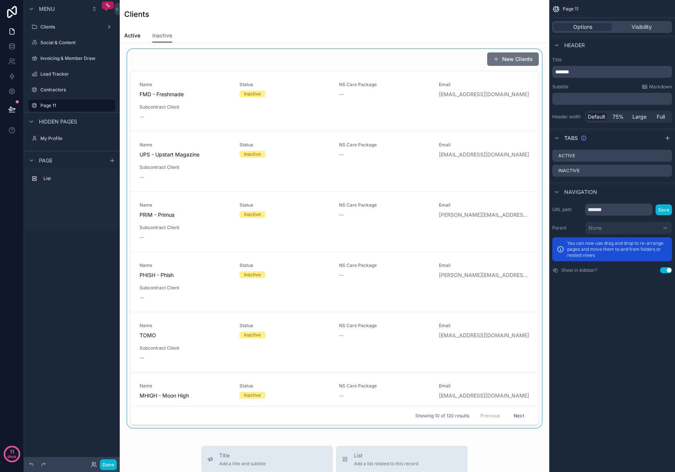
click at [272, 72] on div "scrollable content" at bounding box center [334, 238] width 417 height 378
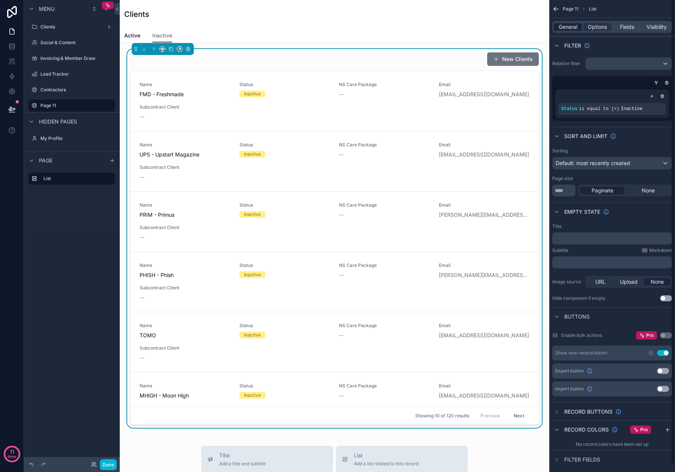
click at [568, 25] on span "General" at bounding box center [567, 26] width 19 height 7
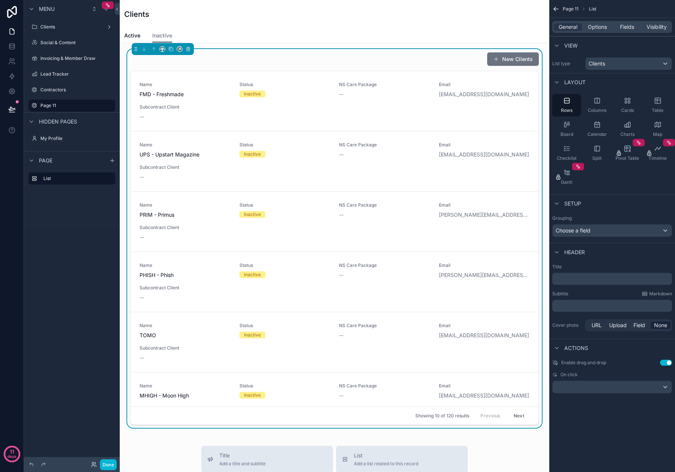
click at [586, 282] on div "﻿" at bounding box center [612, 279] width 120 height 12
click at [582, 277] on p "﻿" at bounding box center [612, 278] width 115 height 7
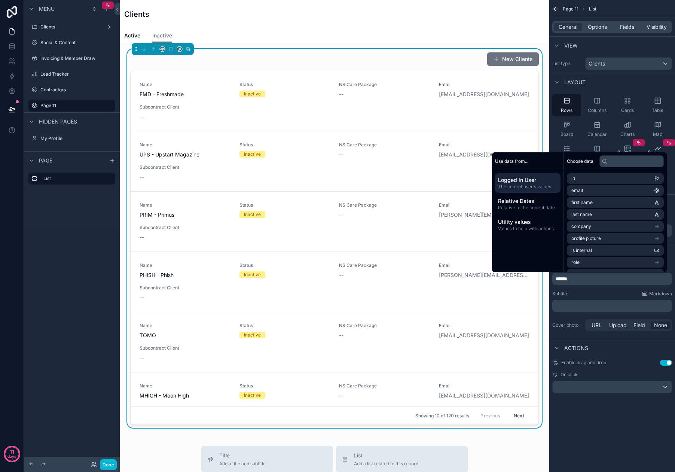
click at [608, 281] on p "******" at bounding box center [612, 278] width 115 height 7
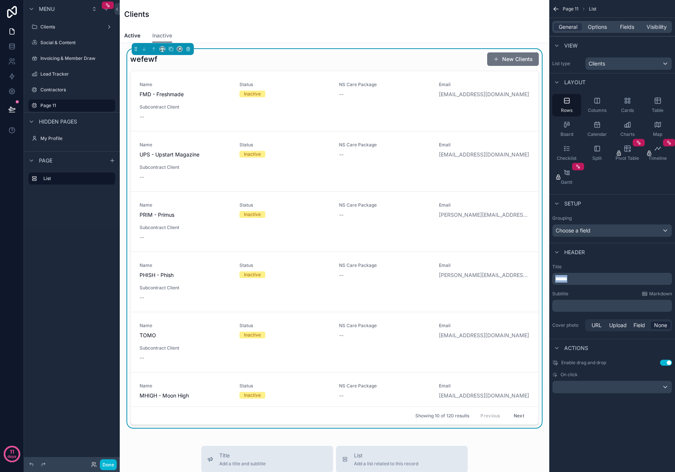
drag, startPoint x: 575, startPoint y: 279, endPoint x: 538, endPoint y: 281, distance: 37.5
click at [538, 281] on div "Clients Social & Content Invoicing & Member Draw Lead Tracker Contractors Page …" at bounding box center [397, 236] width 555 height 472
click at [586, 267] on label "Title" at bounding box center [612, 267] width 120 height 6
click at [599, 30] on span "Options" at bounding box center [596, 26] width 19 height 7
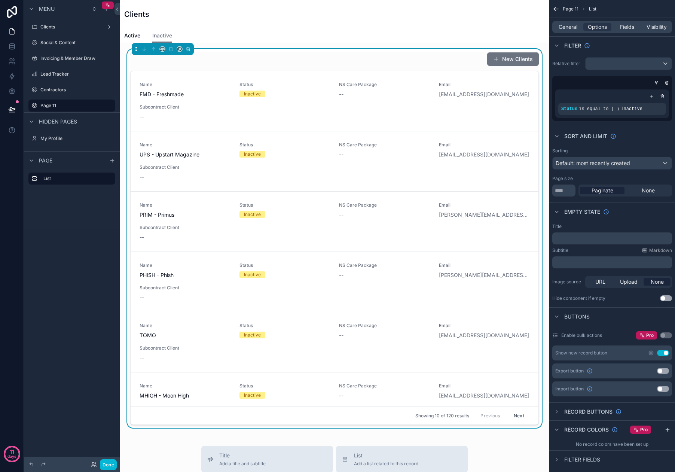
click at [594, 241] on p "﻿" at bounding box center [612, 238] width 115 height 6
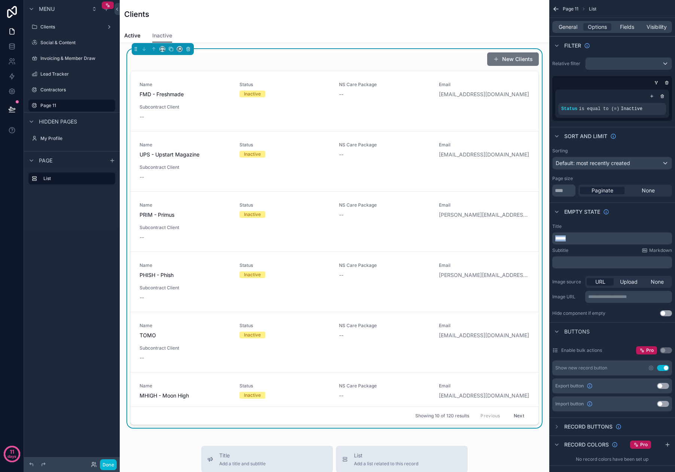
drag, startPoint x: 566, startPoint y: 234, endPoint x: 546, endPoint y: 234, distance: 20.2
click at [546, 234] on div "Clients Social & Content Invoicing & Member Draw Lead Tracker Contractors Page …" at bounding box center [397, 236] width 555 height 472
click at [588, 225] on div "Title" at bounding box center [612, 226] width 120 height 6
click at [555, 214] on icon "scrollable content" at bounding box center [556, 212] width 6 height 6
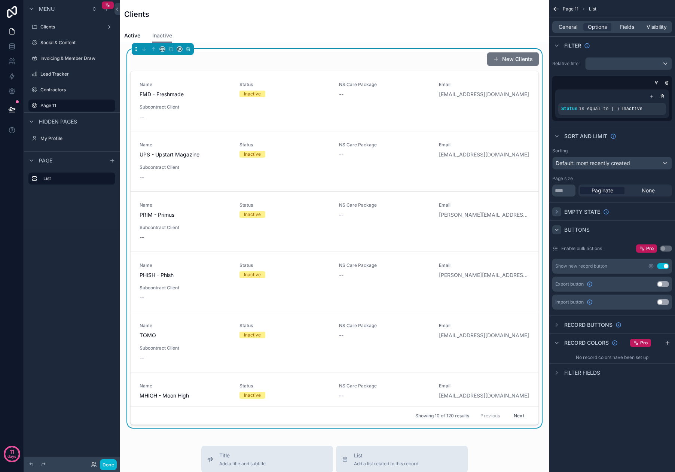
click at [556, 227] on icon "scrollable content" at bounding box center [556, 230] width 6 height 6
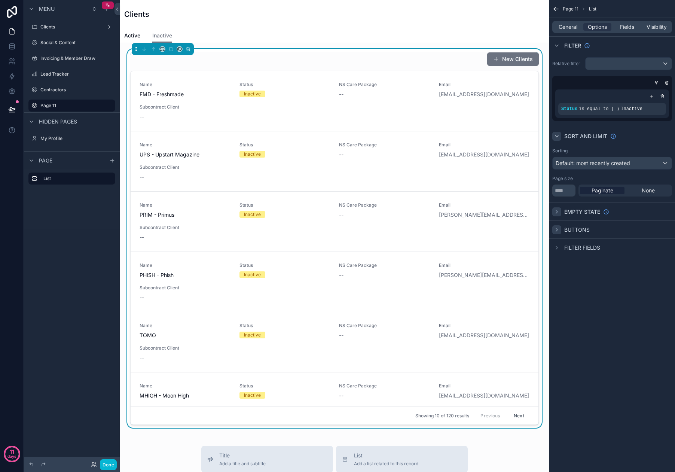
click at [556, 139] on icon "scrollable content" at bounding box center [556, 136] width 6 height 6
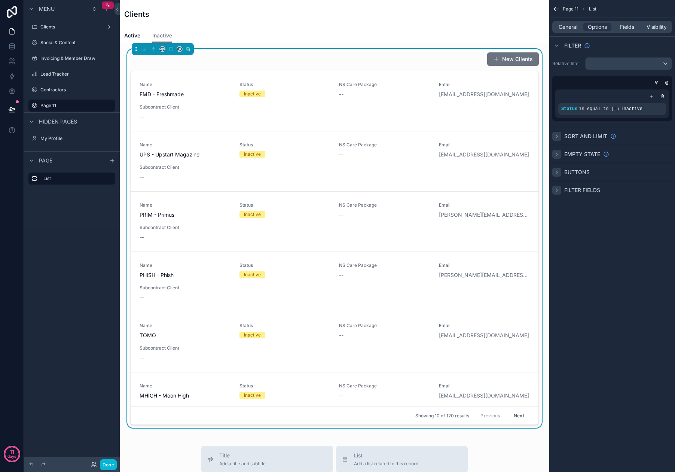
click at [559, 191] on icon "scrollable content" at bounding box center [556, 190] width 6 height 6
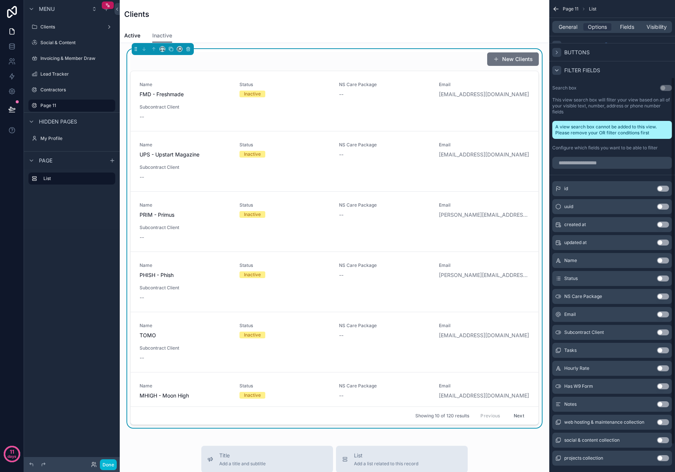
scroll to position [122, 0]
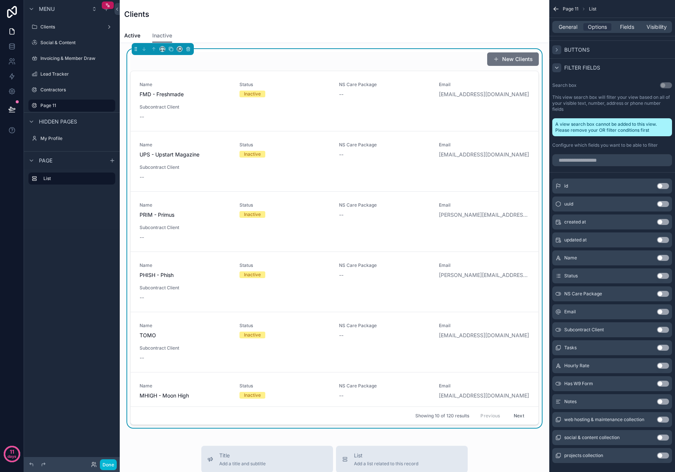
click at [558, 68] on icon "scrollable content" at bounding box center [556, 68] width 6 height 6
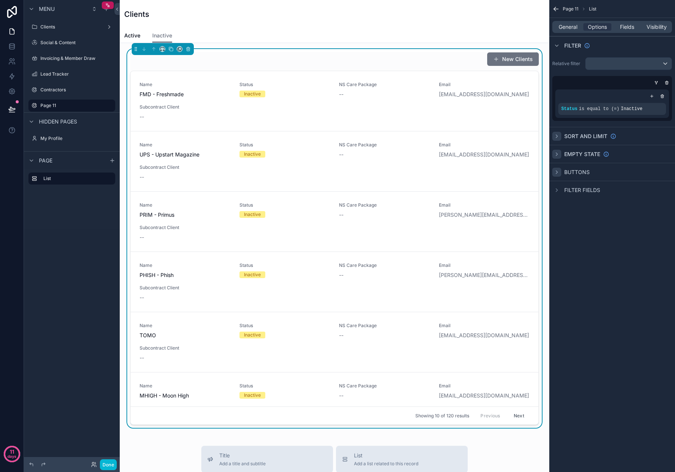
click at [562, 190] on div "Filter fields" at bounding box center [576, 189] width 48 height 9
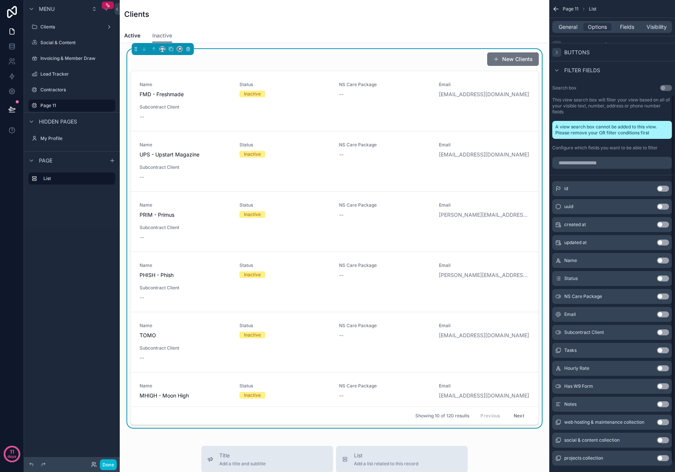
scroll to position [122, 0]
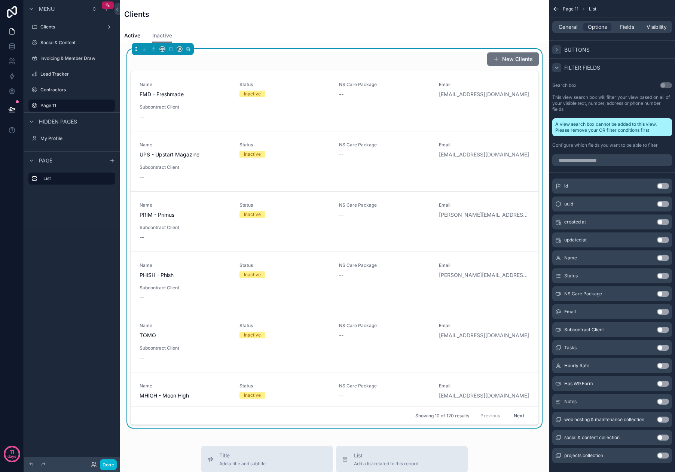
click at [559, 68] on div "scrollable content" at bounding box center [556, 67] width 9 height 9
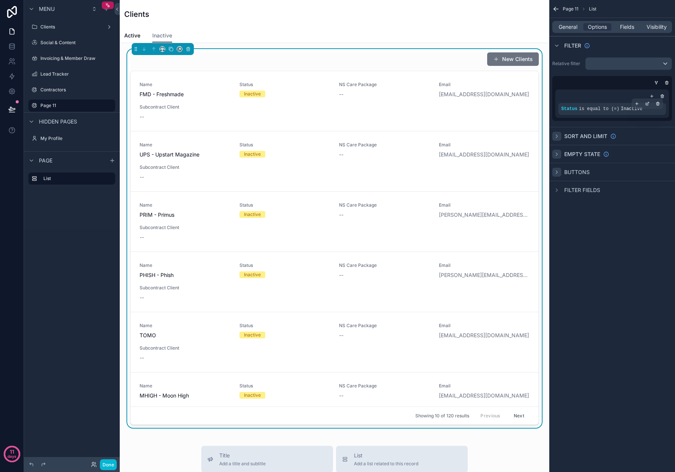
scroll to position [0, 0]
click at [611, 245] on div "Page 11 List General Options Fields Visibility Filter Relative filter Status is…" at bounding box center [612, 236] width 126 height 472
click at [630, 26] on span "Fields" at bounding box center [627, 26] width 14 height 7
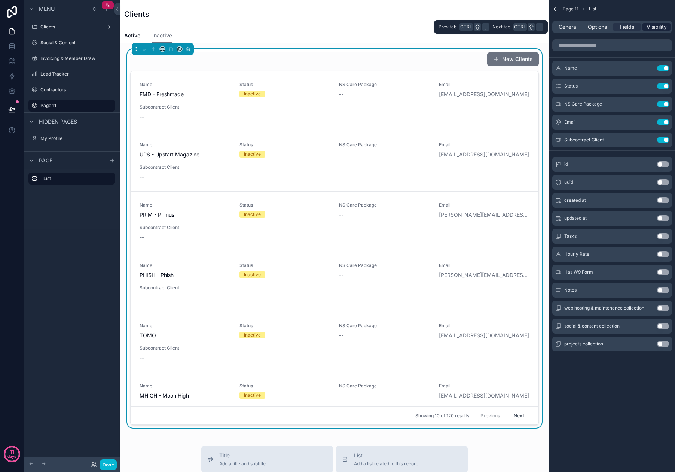
click at [652, 27] on span "Visibility" at bounding box center [656, 26] width 20 height 7
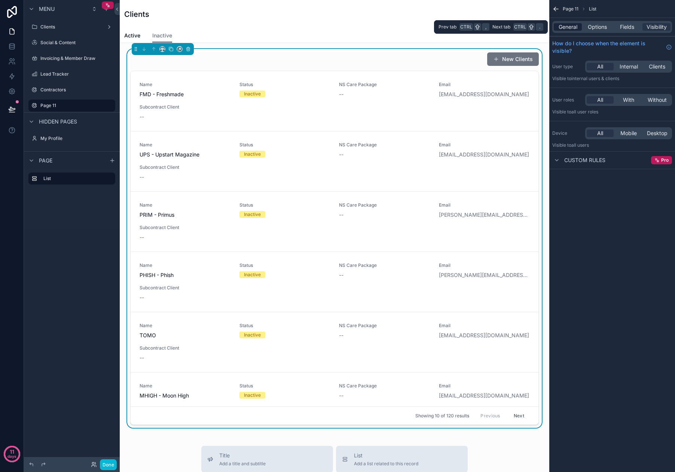
click at [559, 26] on span "General" at bounding box center [567, 26] width 19 height 7
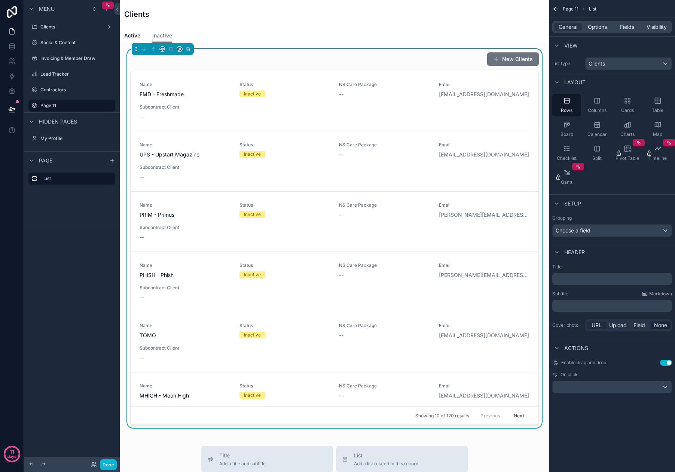
click at [601, 326] on span "URL" at bounding box center [596, 324] width 10 height 7
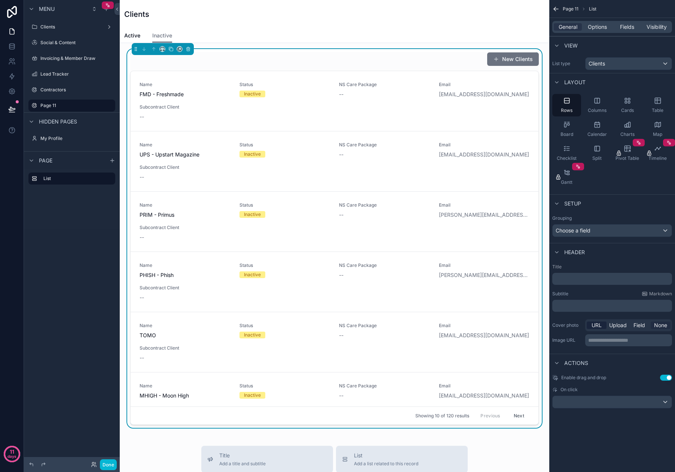
click at [660, 324] on span "None" at bounding box center [660, 324] width 13 height 7
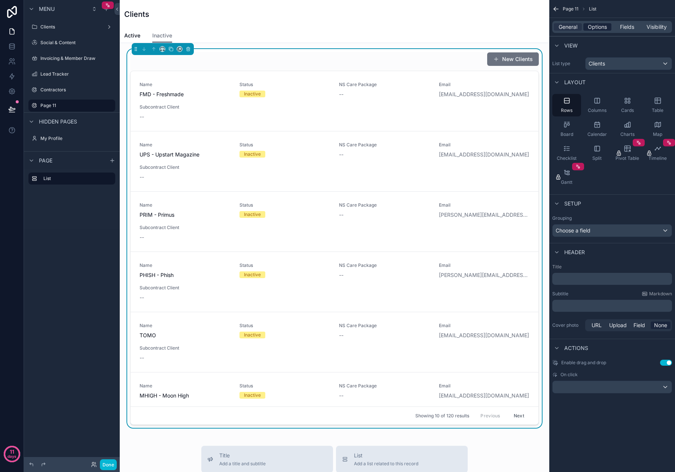
click at [596, 26] on span "Options" at bounding box center [596, 26] width 19 height 7
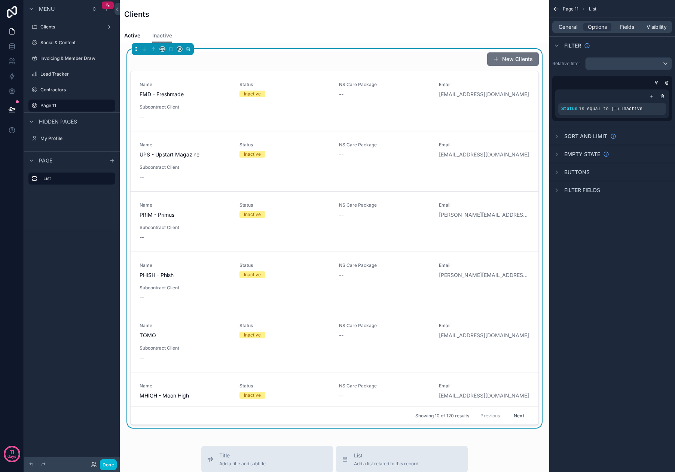
click at [569, 9] on span "Page 11" at bounding box center [570, 9] width 16 height 6
click at [59, 104] on label "Page 11" at bounding box center [70, 105] width 60 height 6
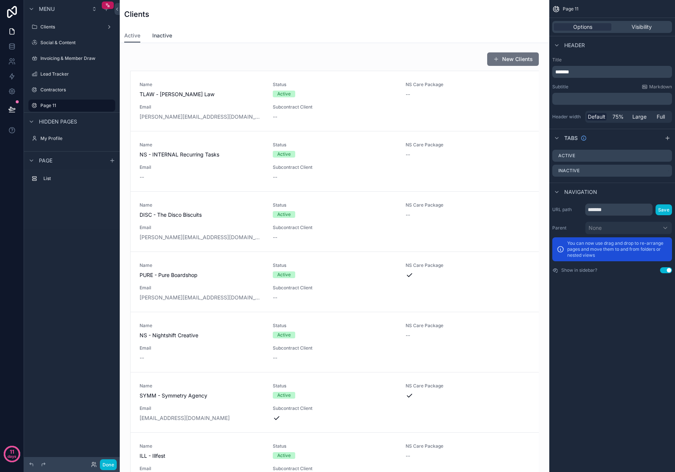
click at [164, 36] on span "Inactive" at bounding box center [162, 35] width 20 height 7
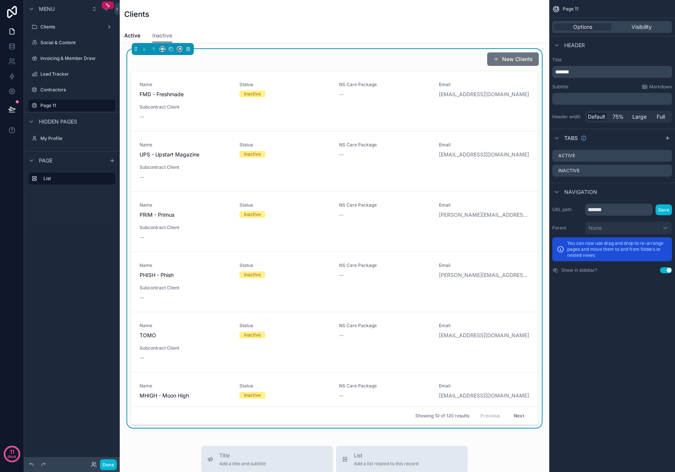
click at [206, 62] on div "New Clients" at bounding box center [334, 59] width 408 height 14
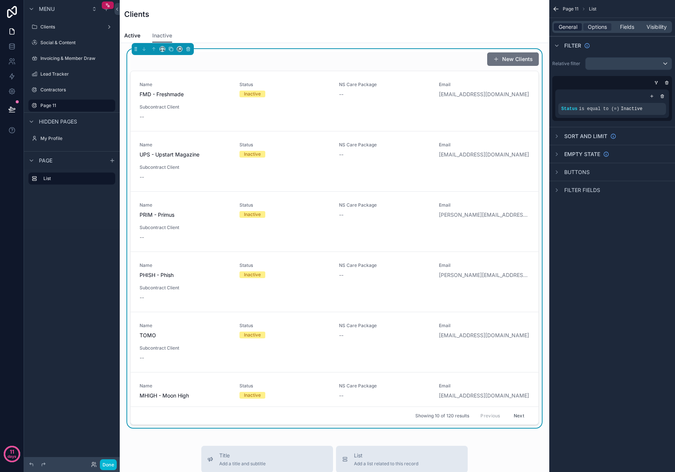
click at [569, 25] on span "General" at bounding box center [567, 26] width 19 height 7
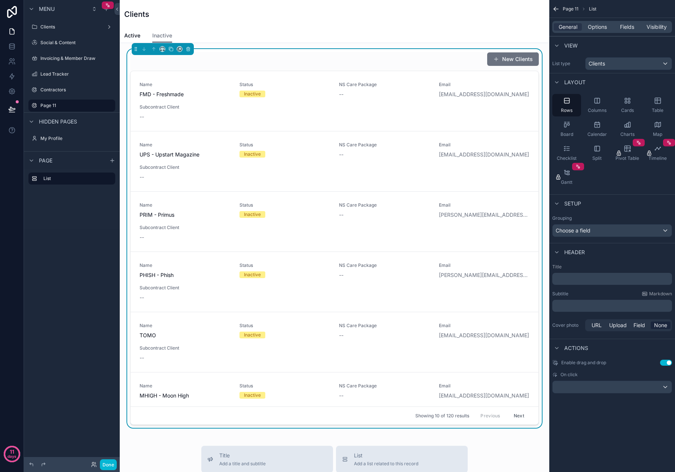
click at [194, 26] on div "Clients" at bounding box center [334, 14] width 420 height 28
click at [68, 104] on label "Page 11" at bounding box center [70, 105] width 60 height 6
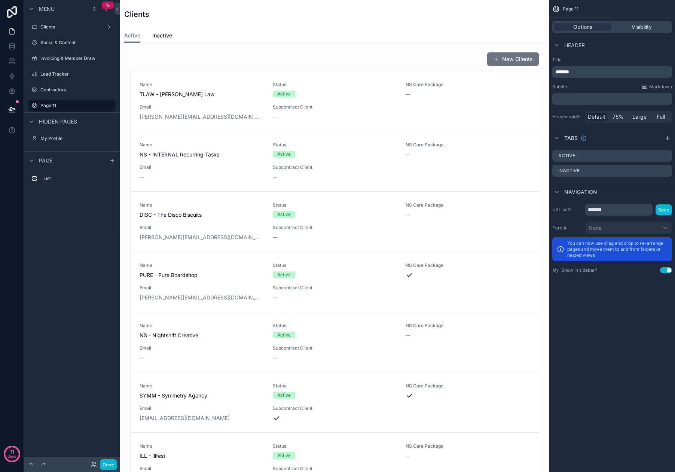
click at [666, 270] on button "Use setting" at bounding box center [666, 270] width 12 height 6
click at [665, 271] on button "Use setting" at bounding box center [666, 270] width 12 height 6
click at [659, 117] on span "Full" at bounding box center [660, 116] width 8 height 7
click at [51, 111] on div "Review & Publish Alt P Your app has unpublished changes" at bounding box center [69, 109] width 79 height 16
click at [18, 111] on button at bounding box center [12, 109] width 16 height 21
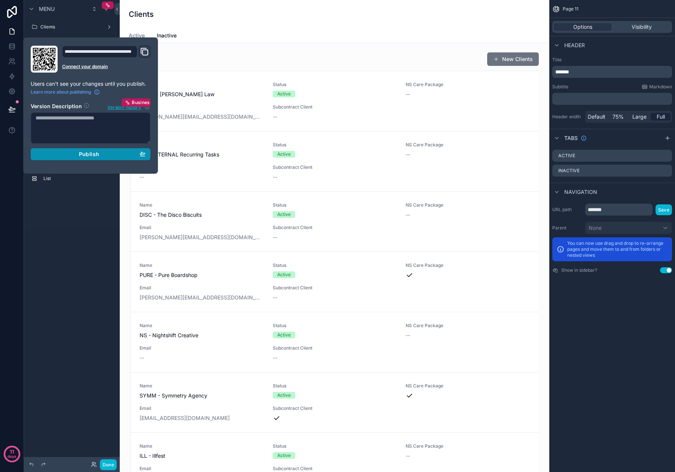
click at [71, 156] on div "Publish" at bounding box center [91, 154] width 110 height 7
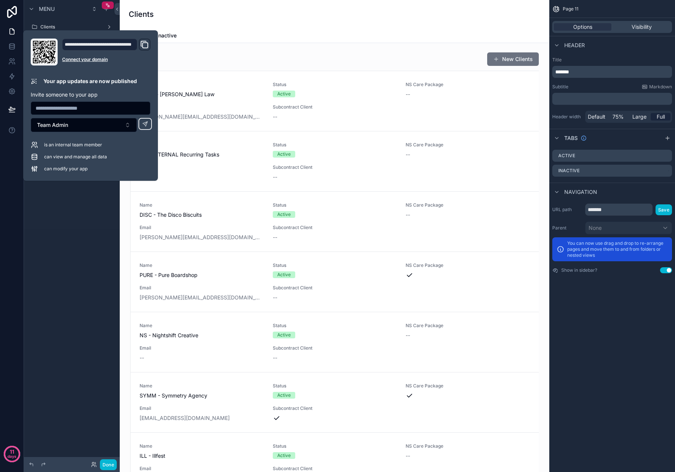
click at [3, 289] on div "11 days" at bounding box center [12, 236] width 24 height 472
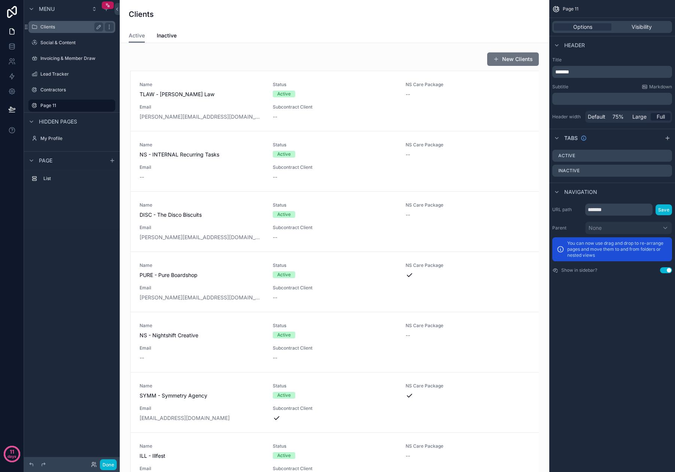
click at [82, 26] on label "Clients" at bounding box center [70, 27] width 60 height 6
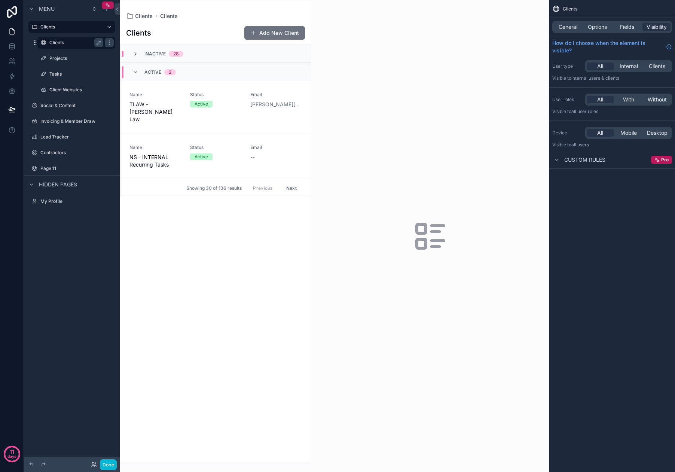
click at [71, 42] on label "Clients" at bounding box center [74, 43] width 51 height 6
click at [64, 166] on label "Page 11" at bounding box center [70, 168] width 60 height 6
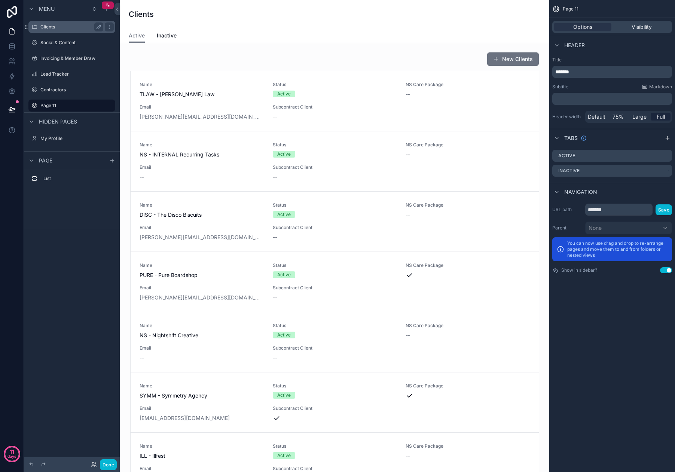
click at [54, 29] on label "Clients" at bounding box center [70, 27] width 60 height 6
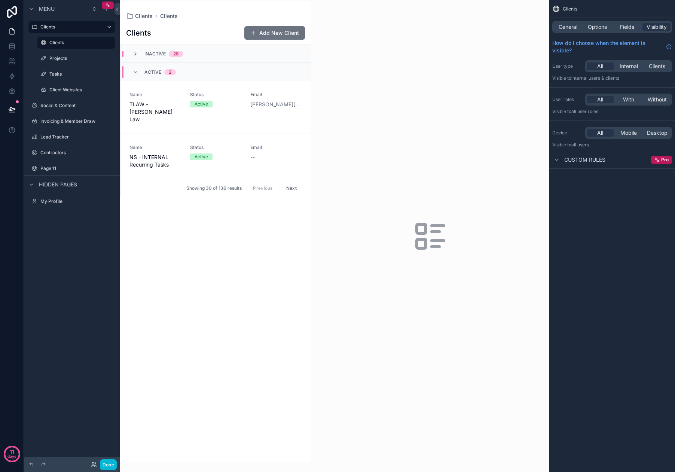
click at [159, 16] on div "scrollable content" at bounding box center [215, 231] width 191 height 462
click at [73, 60] on label "Projects" at bounding box center [74, 58] width 51 height 6
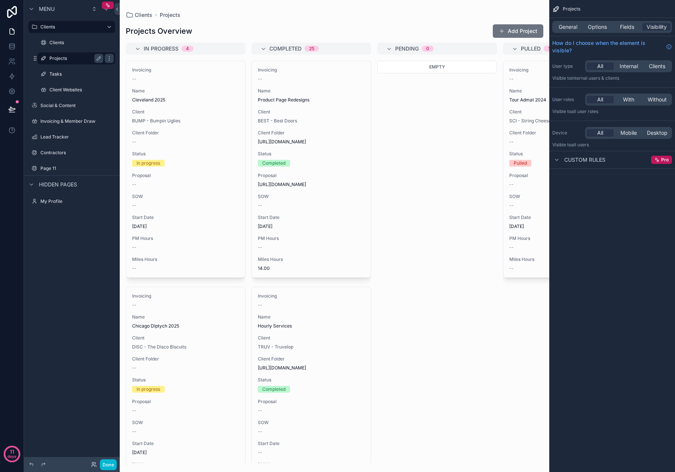
click at [70, 59] on label "Projects" at bounding box center [74, 58] width 51 height 6
click at [571, 24] on span "General" at bounding box center [567, 26] width 19 height 7
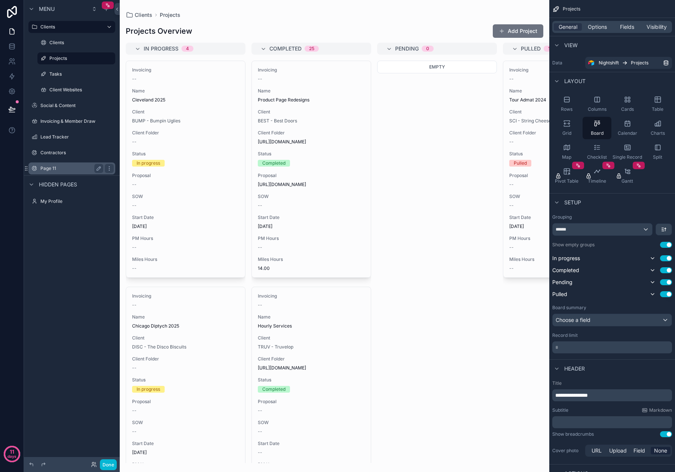
click at [58, 166] on label "Page 11" at bounding box center [70, 168] width 60 height 6
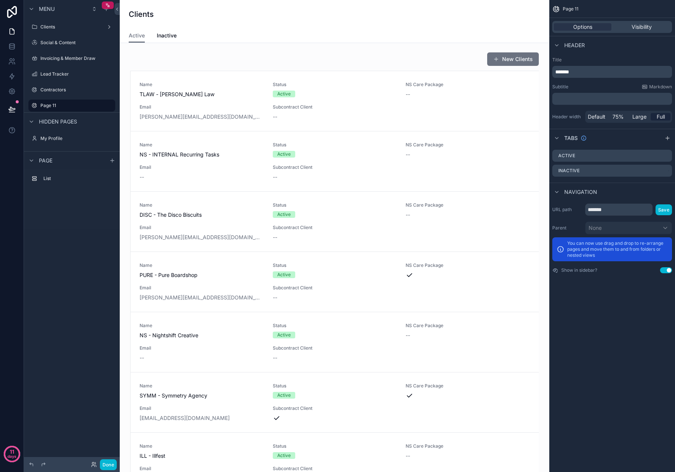
click at [270, 13] on div "Clients" at bounding box center [334, 14] width 411 height 10
click at [108, 13] on div "scrollable content" at bounding box center [106, 8] width 9 height 9
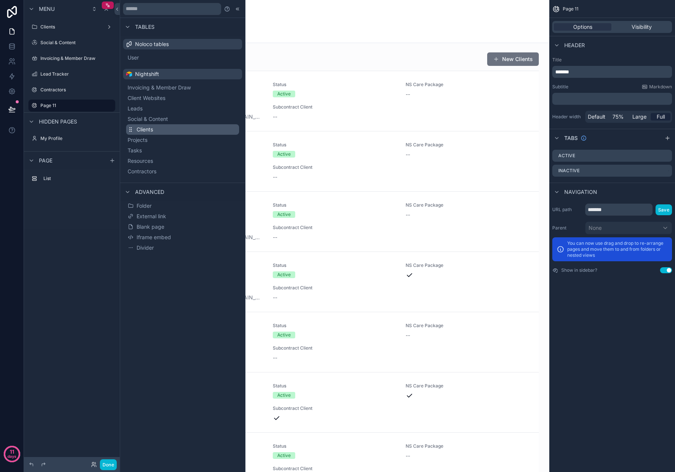
click at [150, 132] on span "Clients" at bounding box center [144, 129] width 16 height 7
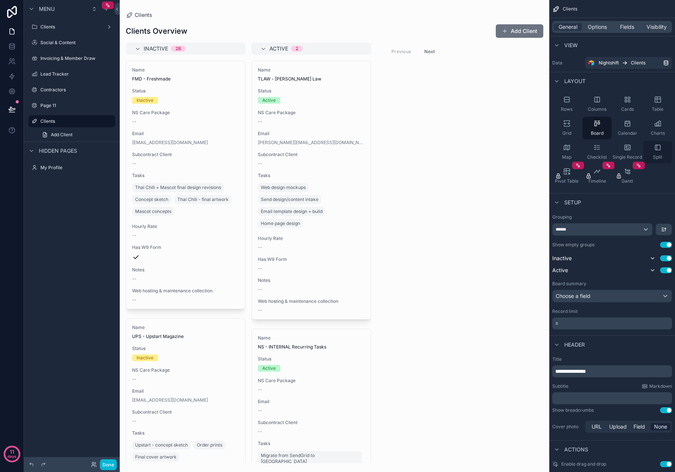
click at [654, 153] on div "Split" at bounding box center [657, 152] width 29 height 22
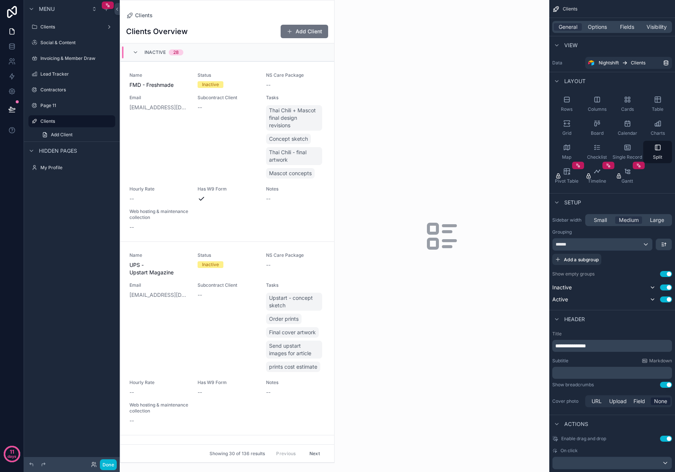
click at [167, 94] on div "scrollable content" at bounding box center [227, 231] width 214 height 462
click at [165, 100] on span "Email" at bounding box center [158, 98] width 59 height 6
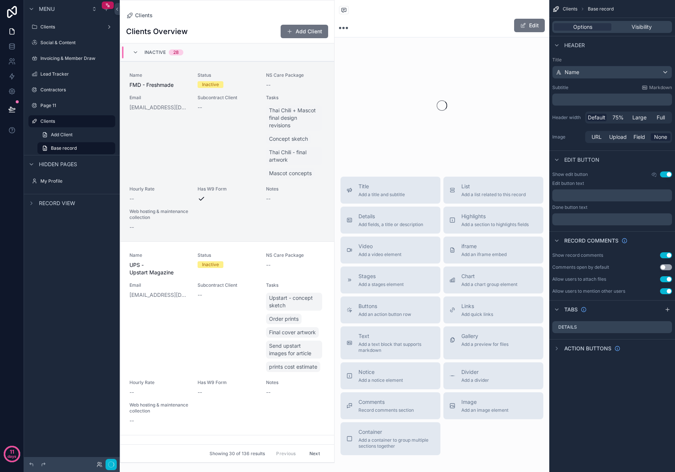
scroll to position [18, 0]
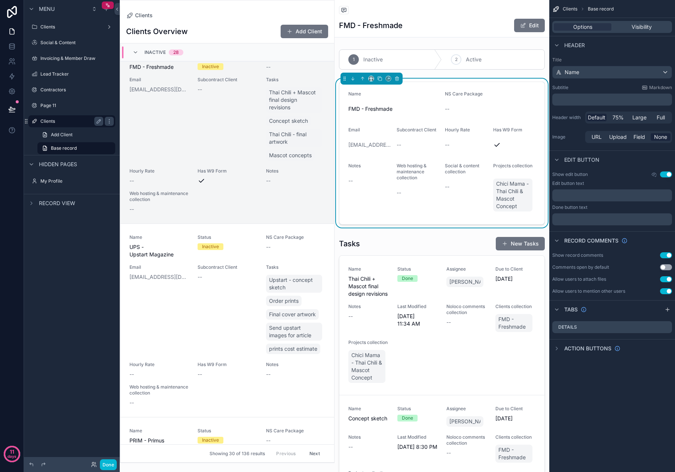
click at [66, 123] on label "Clients" at bounding box center [70, 121] width 60 height 6
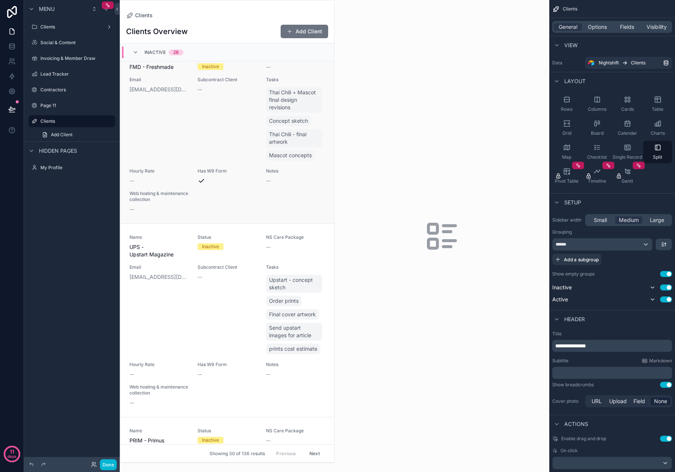
click at [204, 102] on div "Subcontract Client --" at bounding box center [226, 119] width 59 height 85
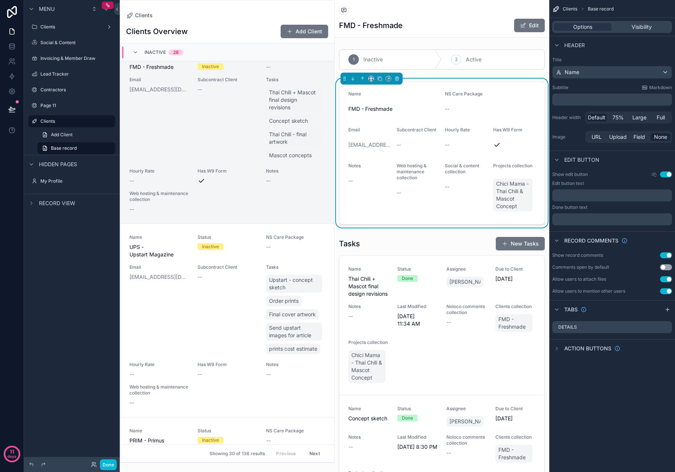
click at [565, 8] on span "Clients" at bounding box center [569, 9] width 15 height 6
click at [584, 329] on div "Details" at bounding box center [612, 327] width 120 height 12
click at [667, 312] on div "scrollable content" at bounding box center [667, 309] width 9 height 9
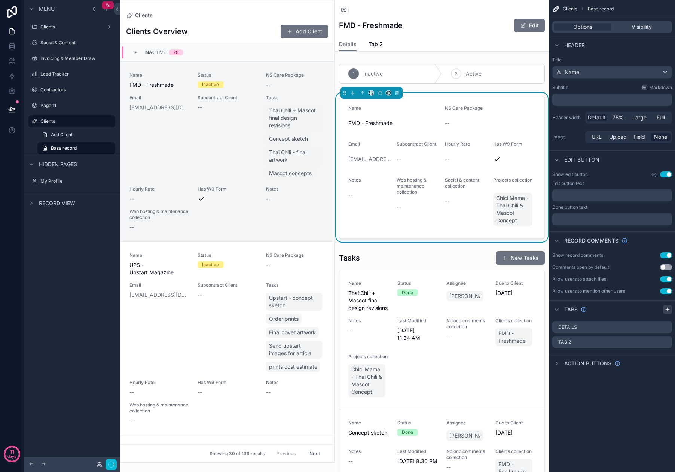
scroll to position [18, 0]
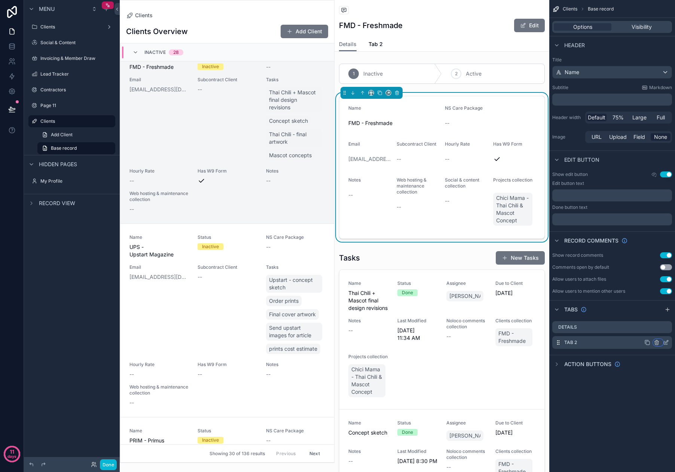
click at [656, 341] on icon "scrollable content" at bounding box center [656, 341] width 4 height 0
click at [625, 367] on div "Remove tab" at bounding box center [624, 370] width 63 height 9
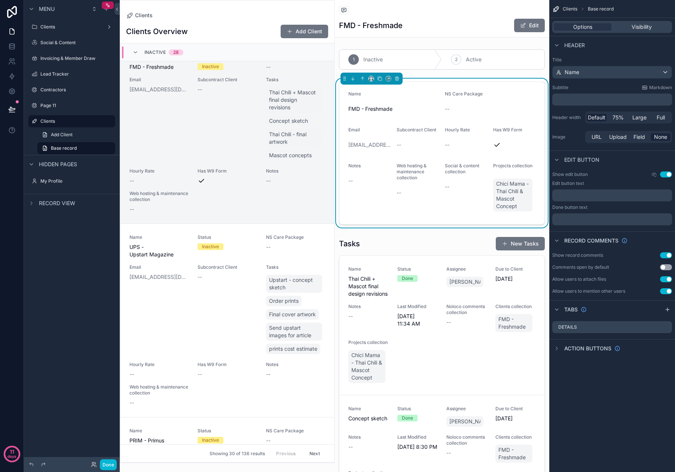
click at [165, 100] on div "Email kara@freshmadebrands.com" at bounding box center [158, 119] width 59 height 85
click at [568, 8] on span "Clients" at bounding box center [569, 9] width 15 height 6
click at [58, 120] on label "Clients" at bounding box center [70, 121] width 60 height 6
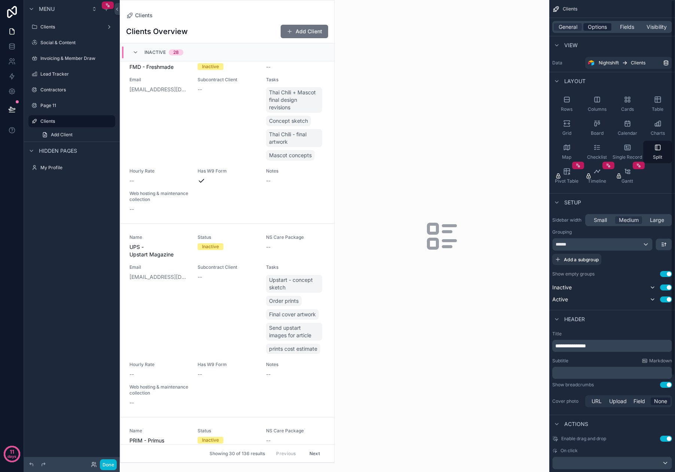
click at [602, 25] on span "Options" at bounding box center [596, 26] width 19 height 7
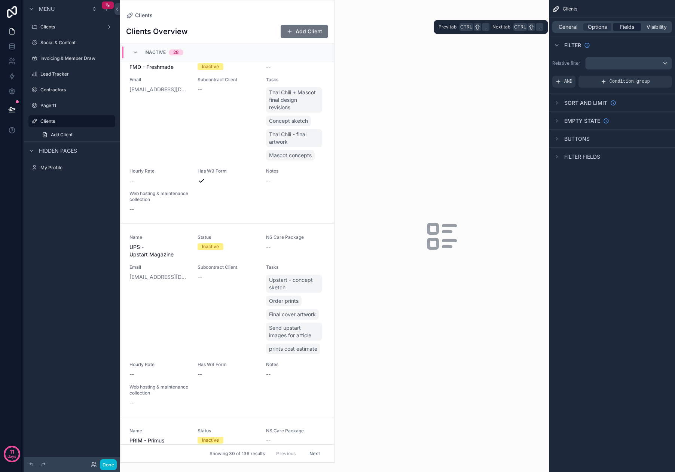
drag, startPoint x: 628, startPoint y: 27, endPoint x: 621, endPoint y: 28, distance: 7.2
click at [629, 27] on span "Fields" at bounding box center [627, 26] width 14 height 7
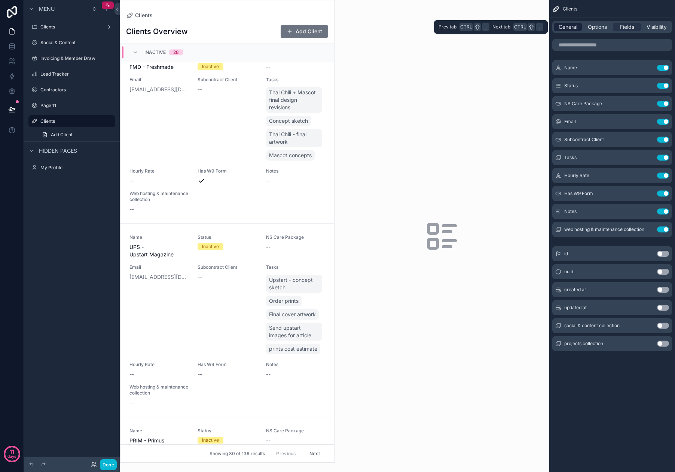
click at [567, 28] on span "General" at bounding box center [567, 26] width 19 height 7
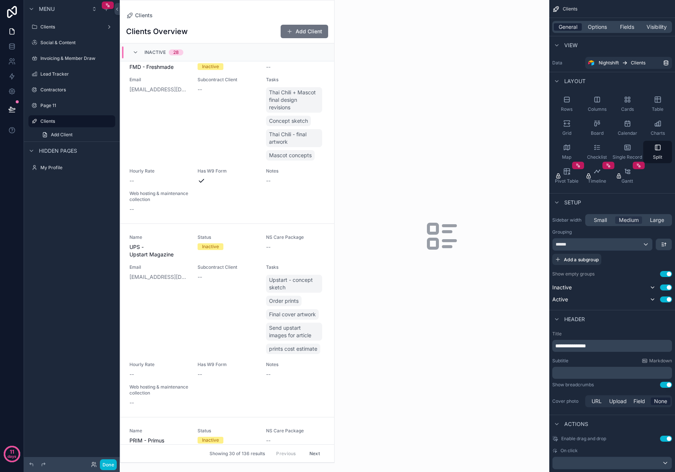
click at [572, 29] on span "General" at bounding box center [567, 26] width 19 height 7
click at [638, 248] on div "******" at bounding box center [601, 244] width 99 height 12
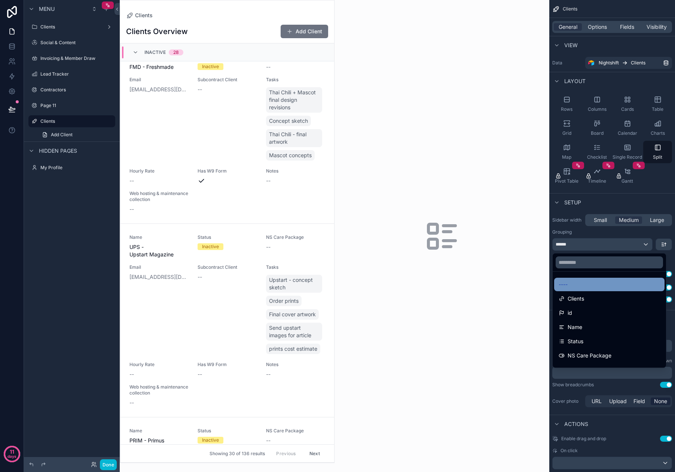
click at [621, 281] on div "----" at bounding box center [608, 284] width 101 height 9
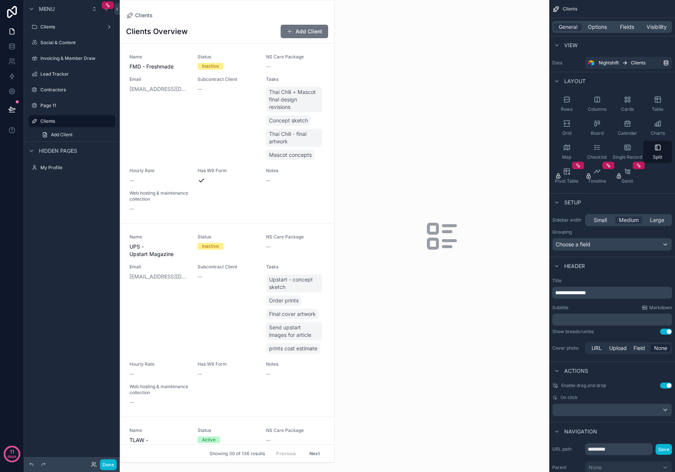
click at [626, 276] on div "**********" at bounding box center [612, 316] width 126 height 84
click at [570, 105] on div "Rows" at bounding box center [566, 104] width 29 height 22
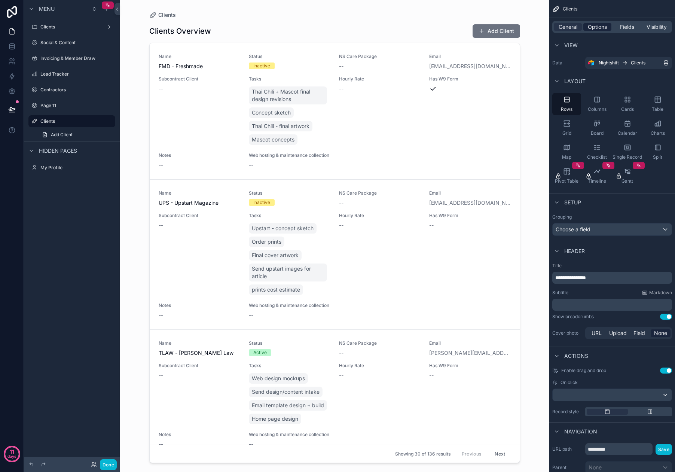
click at [604, 28] on span "Options" at bounding box center [596, 26] width 19 height 7
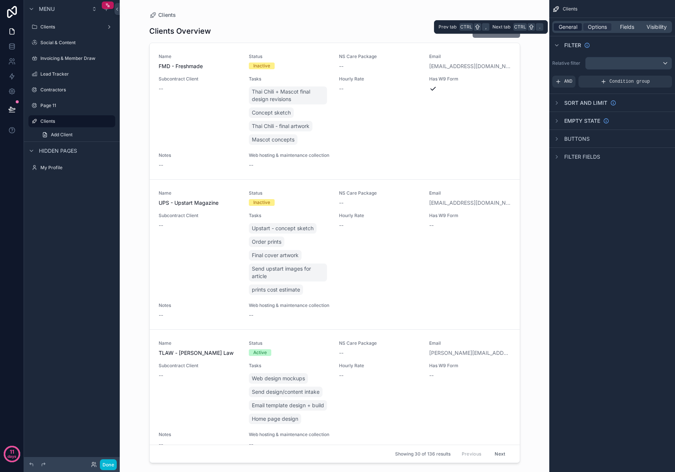
click at [572, 24] on span "General" at bounding box center [567, 26] width 19 height 7
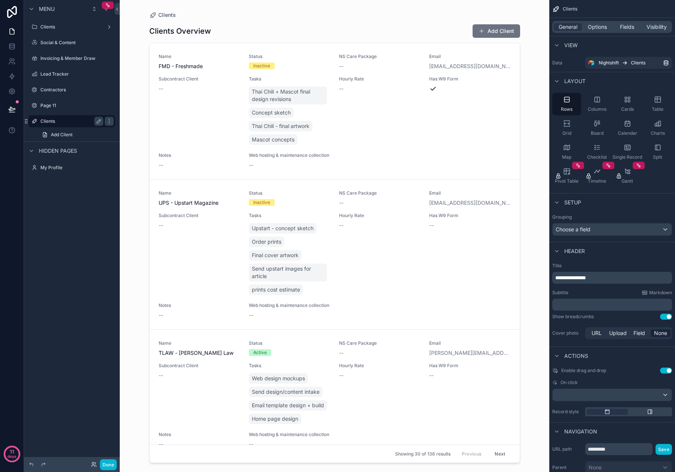
click at [54, 122] on label "Clients" at bounding box center [70, 121] width 60 height 6
click at [105, 123] on div "scrollable content" at bounding box center [109, 121] width 9 height 9
click at [134, 131] on span "Remove" at bounding box center [143, 131] width 20 height 7
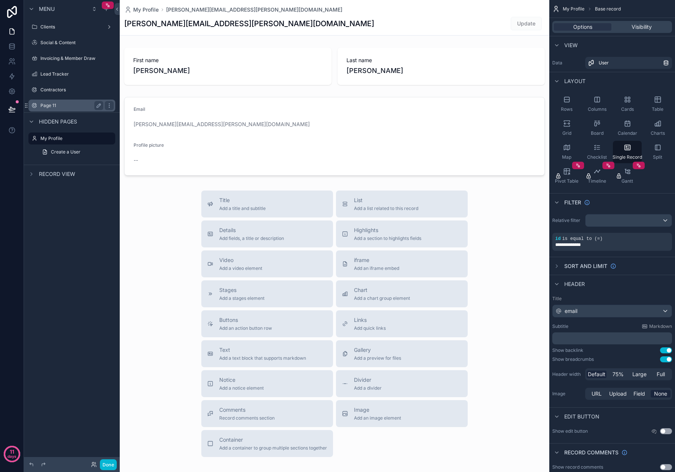
click at [68, 104] on label "Page 11" at bounding box center [70, 105] width 60 height 6
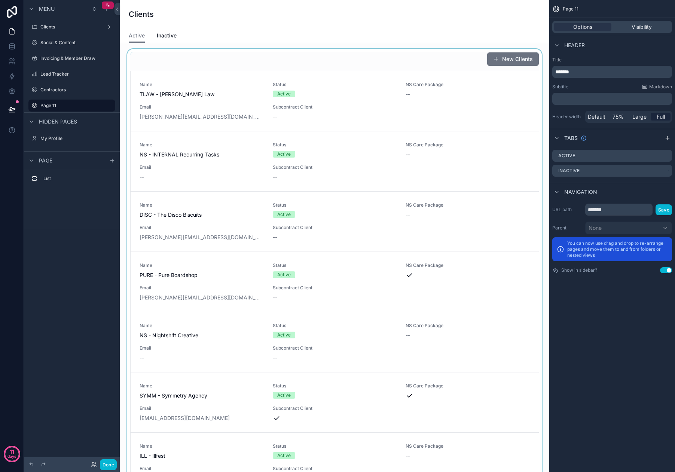
click at [211, 115] on div "scrollable content" at bounding box center [334, 371] width 417 height 645
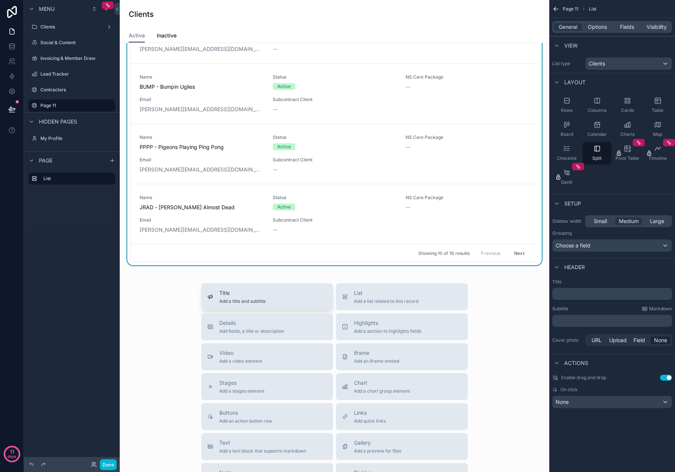
scroll to position [205, 0]
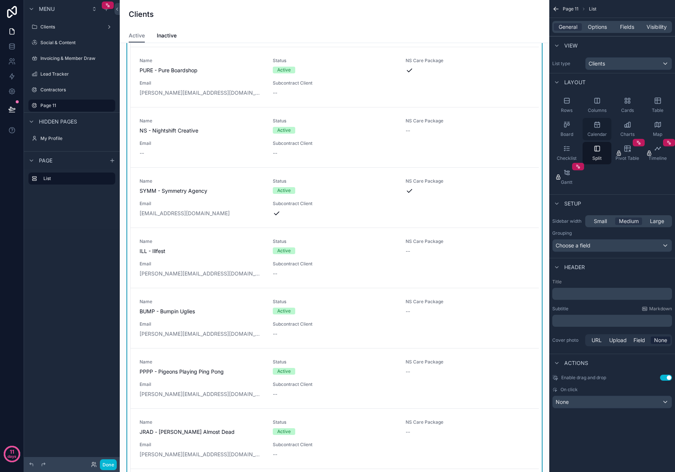
click at [603, 126] on div "Calendar" at bounding box center [596, 129] width 29 height 22
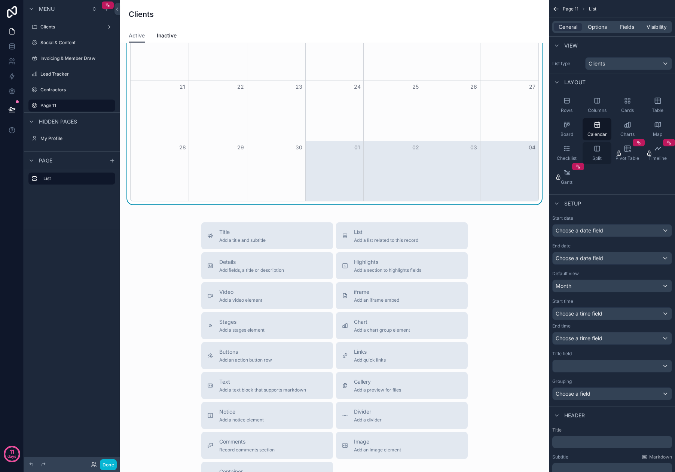
click at [602, 151] on div "Split" at bounding box center [596, 153] width 29 height 22
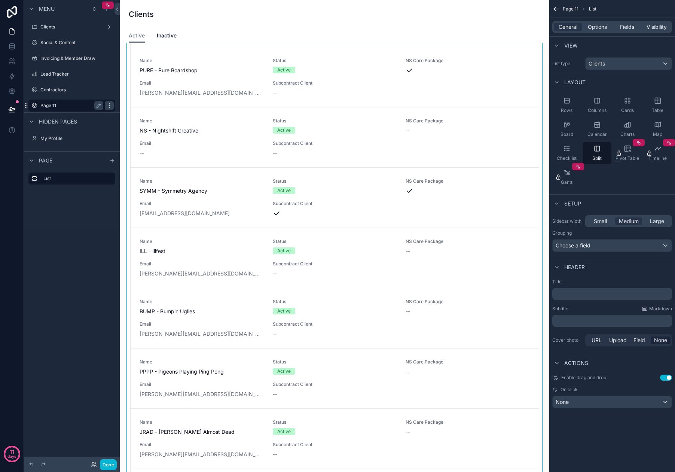
click at [109, 105] on icon "scrollable content" at bounding box center [109, 105] width 0 height 0
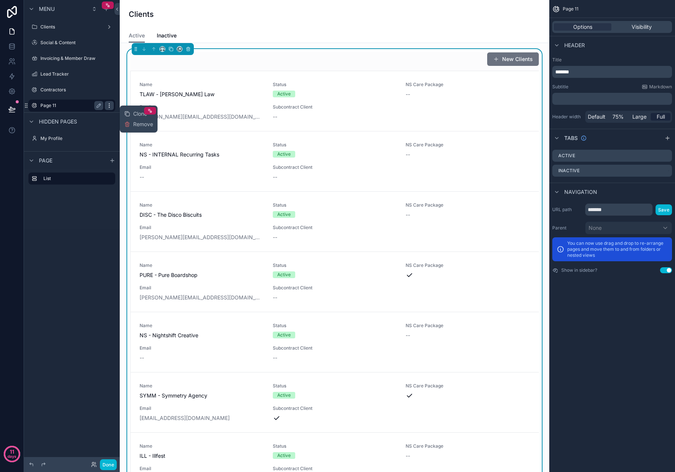
click at [109, 105] on icon "scrollable content" at bounding box center [109, 105] width 0 height 0
click at [104, 13] on div "scrollable content" at bounding box center [106, 8] width 9 height 9
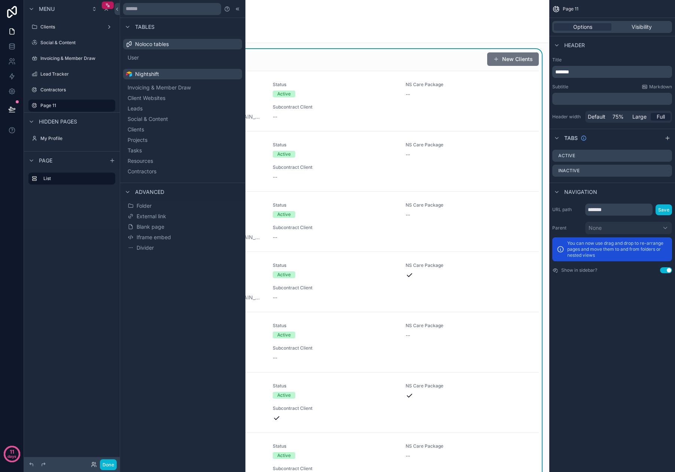
click at [82, 301] on div "Menu Clients Social & Content Invoicing & Member Draw Lead Tracker Contractors …" at bounding box center [72, 231] width 96 height 463
click at [79, 298] on div "Menu Clients Social & Content Invoicing & Member Draw Lead Tracker Contractors …" at bounding box center [72, 231] width 96 height 463
click at [53, 91] on label "Contractors" at bounding box center [70, 90] width 60 height 6
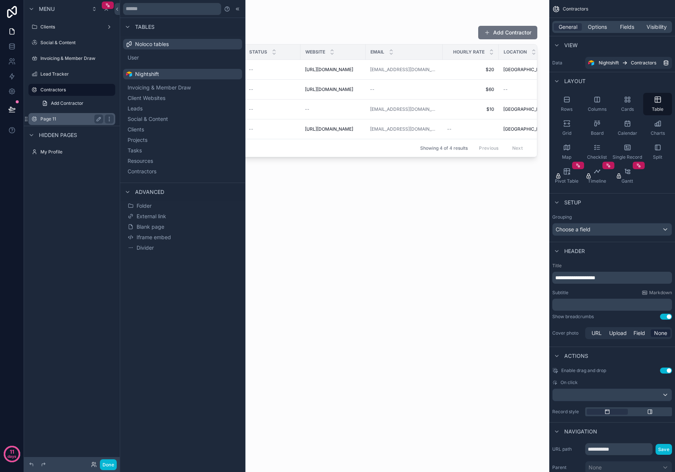
click at [61, 119] on label "Page 11" at bounding box center [70, 119] width 60 height 6
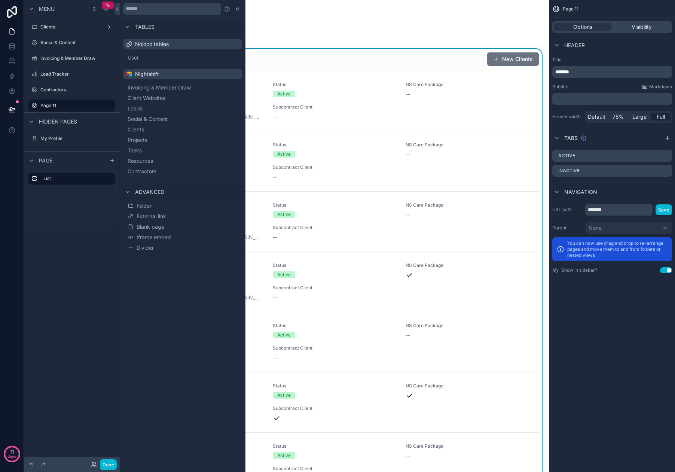
click at [21, 330] on div "11 days" at bounding box center [12, 236] width 24 height 472
click at [239, 10] on icon at bounding box center [237, 9] width 6 height 6
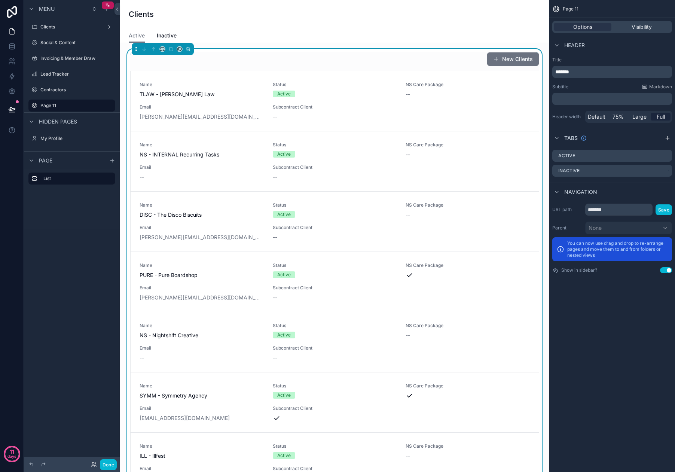
click at [240, 67] on div "New Clients Name TLAW - Taylor Law Status Active NS Care Package -- Email shann…" at bounding box center [334, 371] width 408 height 639
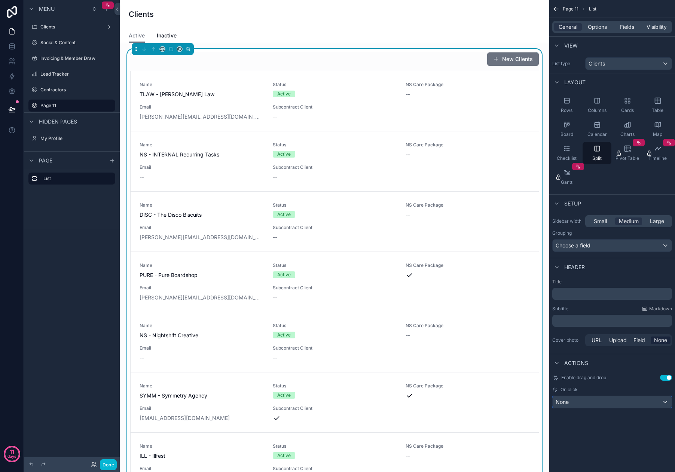
click at [597, 403] on div "None" at bounding box center [611, 402] width 119 height 12
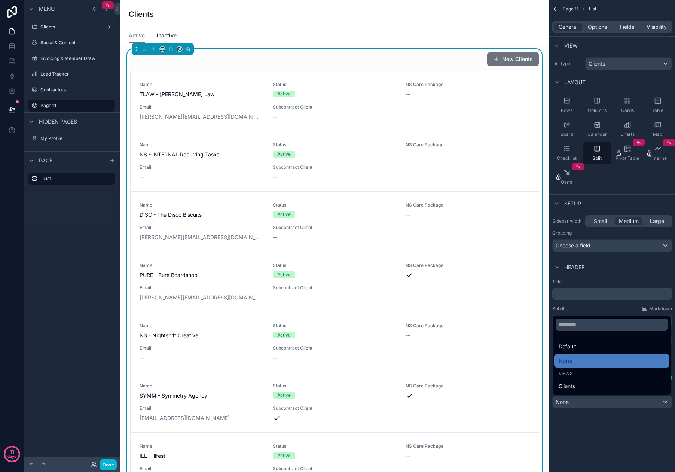
click at [574, 346] on span "Default" at bounding box center [567, 346] width 18 height 9
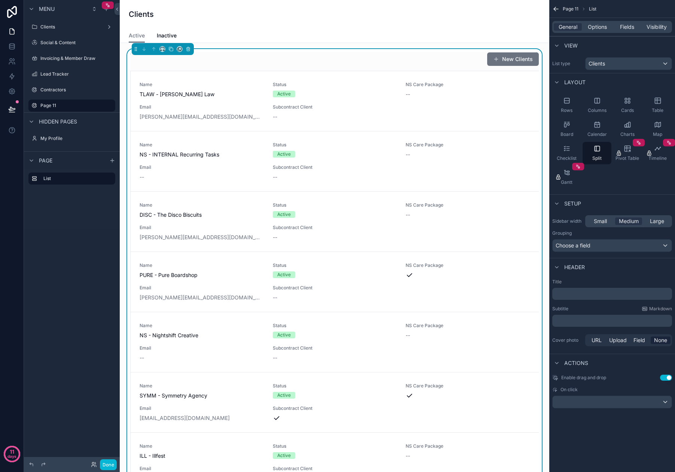
click at [595, 418] on div "Page 11 List General Options Fields Visibility View List type Clients Layout Ro…" at bounding box center [612, 213] width 126 height 426
click at [200, 95] on span "TLAW - [PERSON_NAME] Law" at bounding box center [201, 93] width 124 height 7
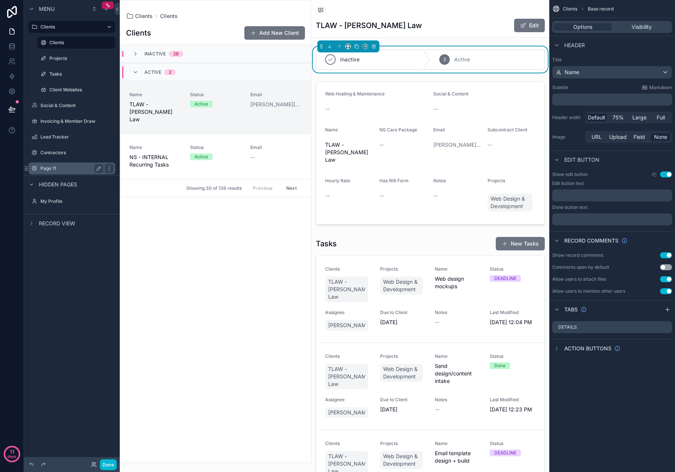
click at [47, 172] on div "Page 11" at bounding box center [71, 168] width 63 height 9
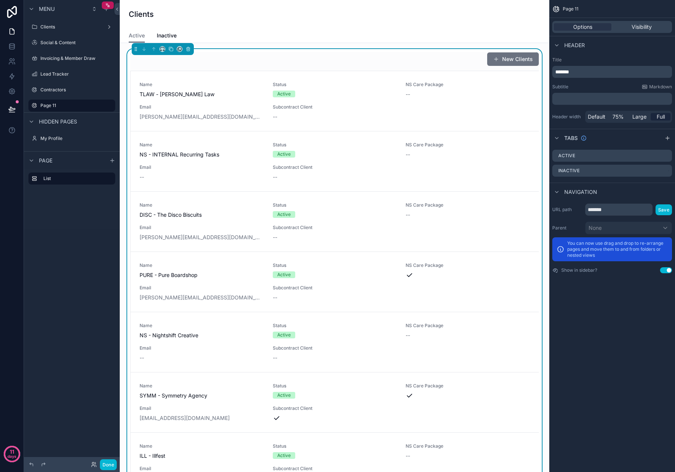
click at [307, 70] on div "New Clients Name TLAW - Taylor Law Status Active NS Care Package -- Email shann…" at bounding box center [334, 371] width 408 height 639
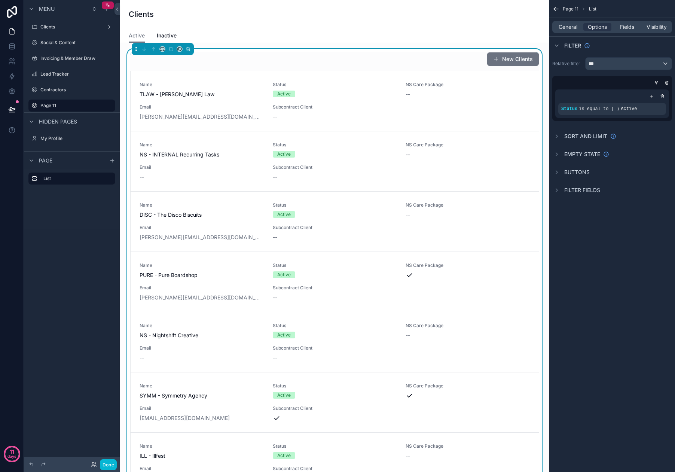
click at [570, 31] on div "General Options Fields Visibility" at bounding box center [612, 27] width 120 height 12
click at [570, 29] on span "General" at bounding box center [567, 26] width 19 height 7
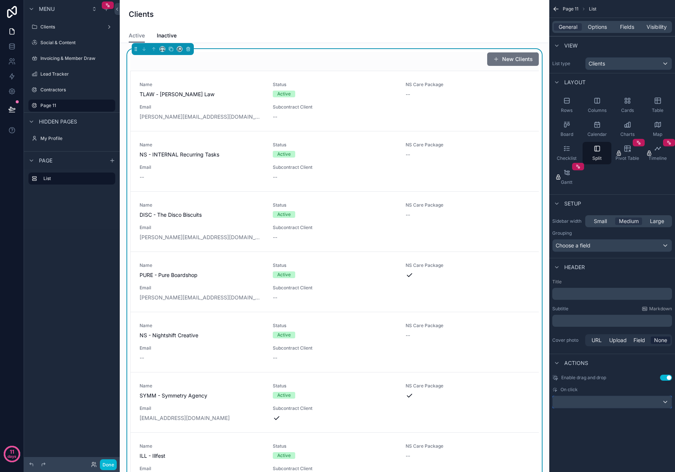
click at [652, 407] on button "scrollable content" at bounding box center [612, 401] width 120 height 13
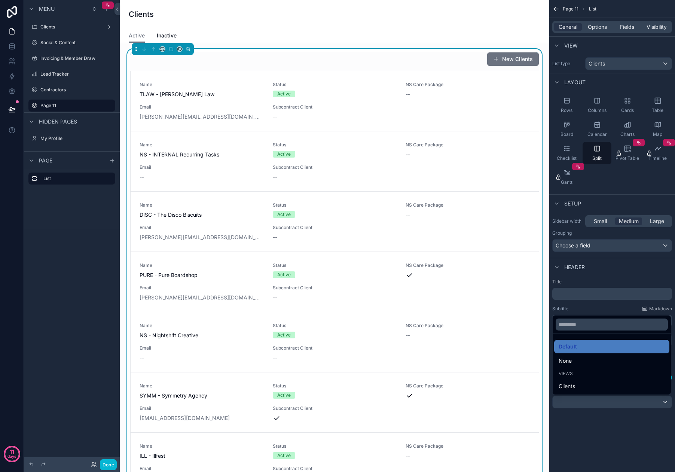
click at [593, 364] on div "None" at bounding box center [611, 360] width 106 height 9
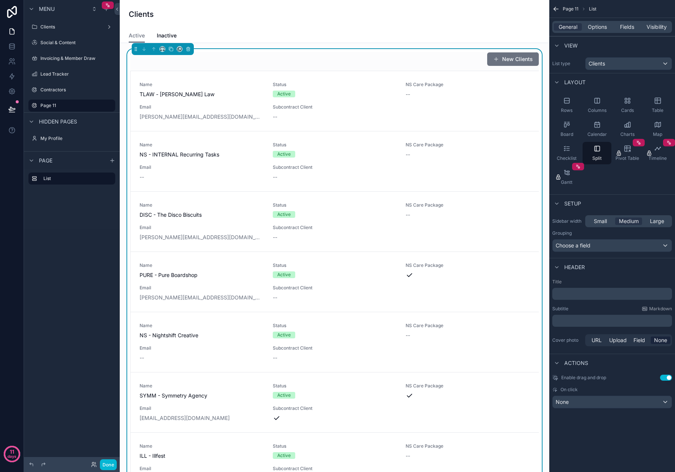
click at [612, 440] on div "Page 11 List General Options Fields Visibility View List type Clients Layout Ro…" at bounding box center [612, 236] width 126 height 472
click at [601, 29] on span "Options" at bounding box center [596, 26] width 19 height 7
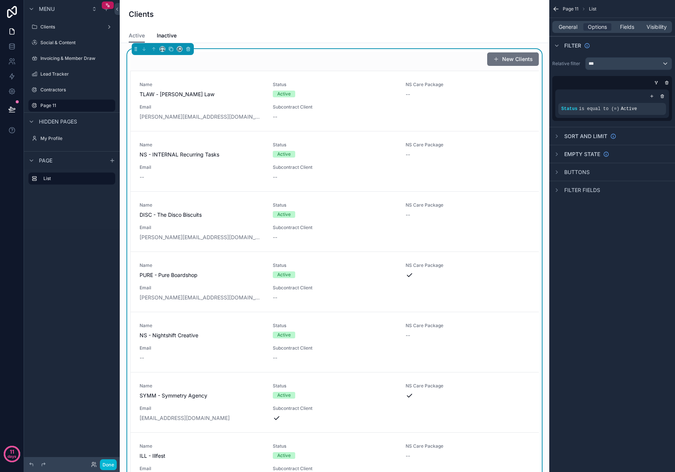
click at [572, 177] on div "Buttons" at bounding box center [612, 172] width 126 height 18
click at [558, 172] on icon "scrollable content" at bounding box center [556, 172] width 6 height 6
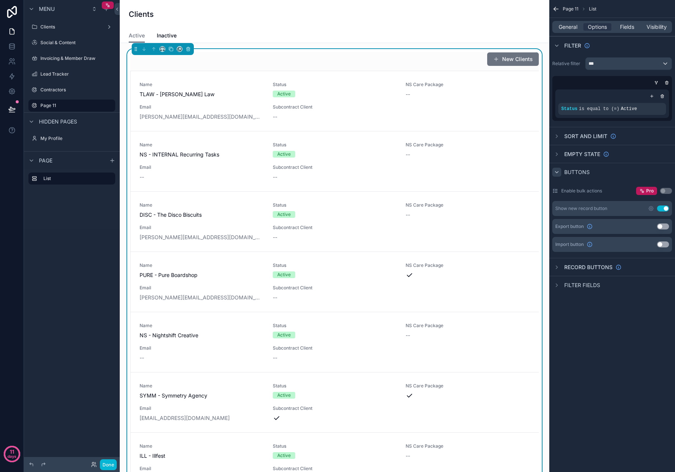
click at [558, 172] on icon "scrollable content" at bounding box center [556, 172] width 6 height 6
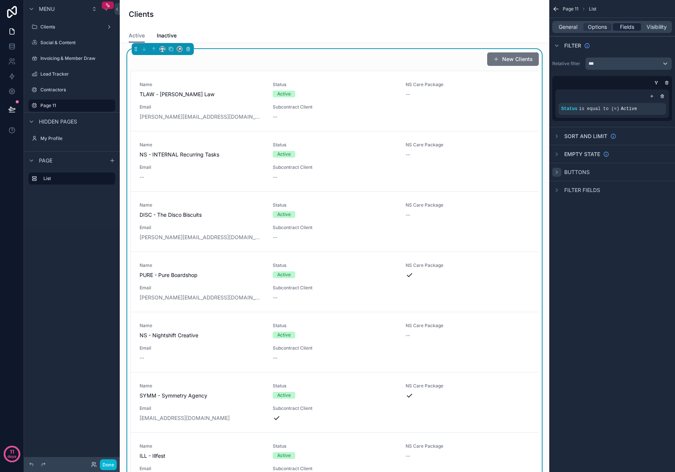
click at [629, 28] on span "Fields" at bounding box center [627, 26] width 14 height 7
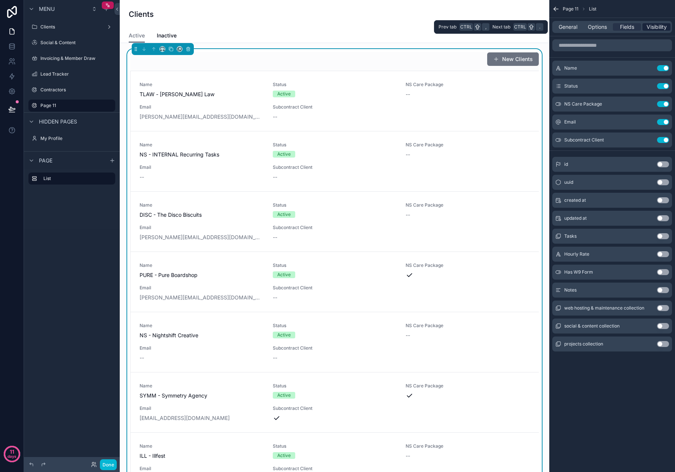
click at [648, 28] on span "Visibility" at bounding box center [656, 26] width 20 height 7
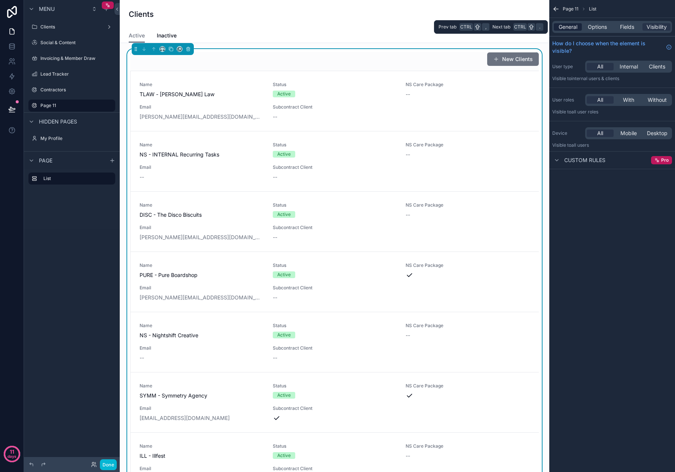
click at [568, 27] on span "General" at bounding box center [567, 26] width 19 height 7
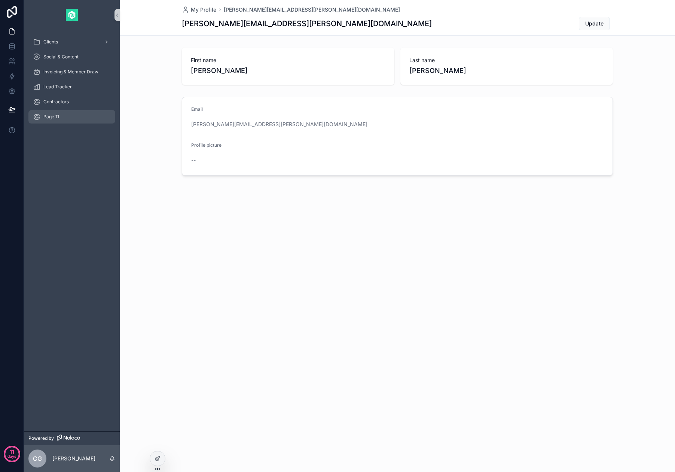
click at [68, 116] on div "Page 11" at bounding box center [72, 117] width 78 height 12
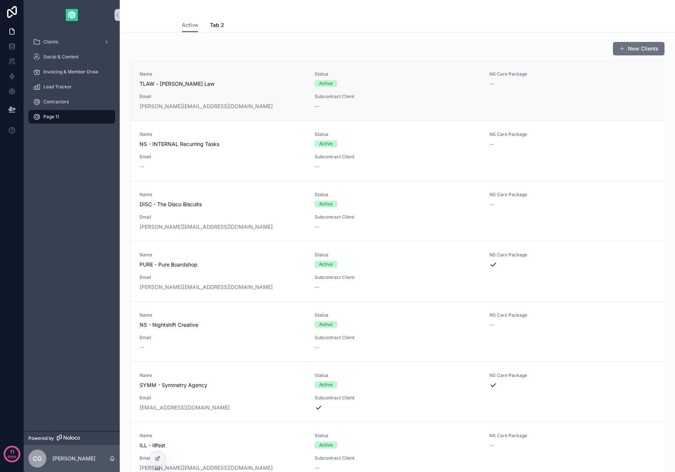
click at [183, 87] on span "TLAW - [PERSON_NAME] Law" at bounding box center [222, 83] width 166 height 7
click at [219, 23] on span "Tab 2" at bounding box center [217, 24] width 14 height 7
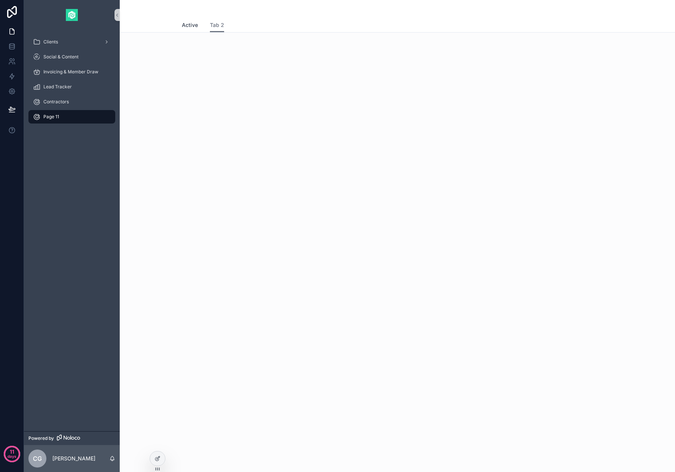
click at [195, 28] on span "Active" at bounding box center [190, 24] width 16 height 7
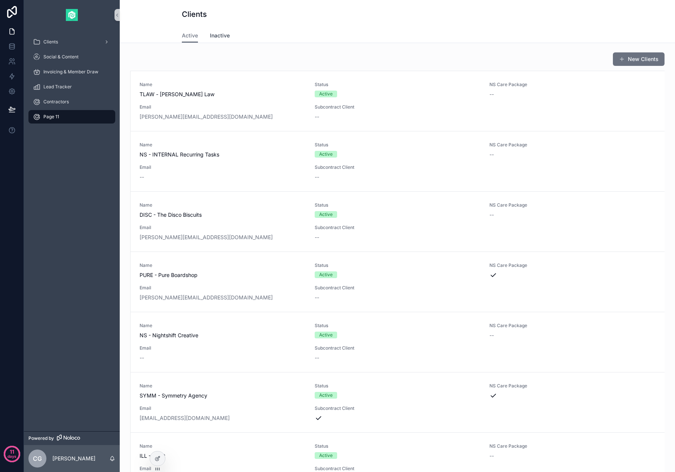
click at [215, 36] on span "Inactive" at bounding box center [220, 35] width 20 height 7
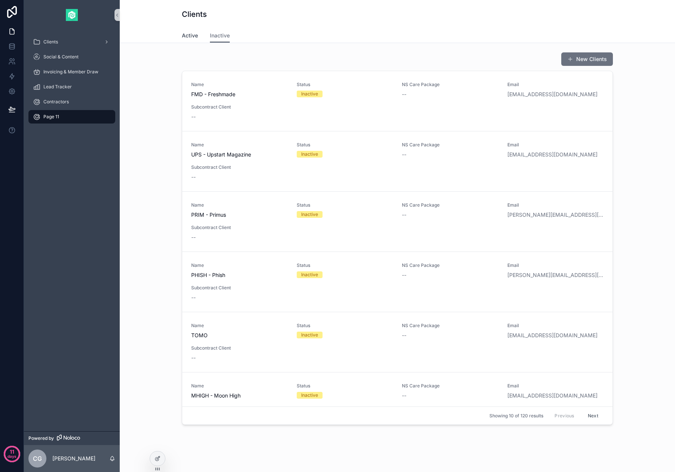
click at [187, 33] on span "Active" at bounding box center [190, 35] width 16 height 7
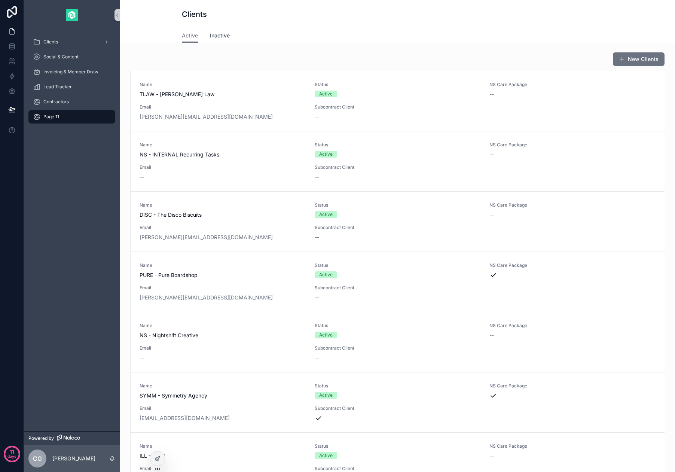
click at [221, 37] on span "Inactive" at bounding box center [220, 35] width 20 height 7
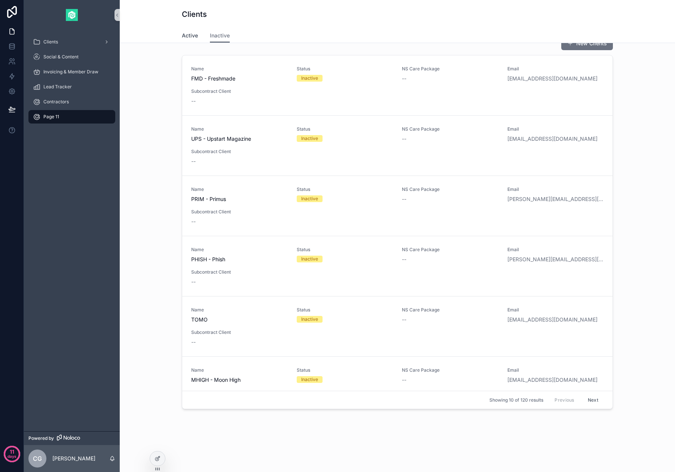
click at [192, 40] on link "Active" at bounding box center [190, 36] width 16 height 15
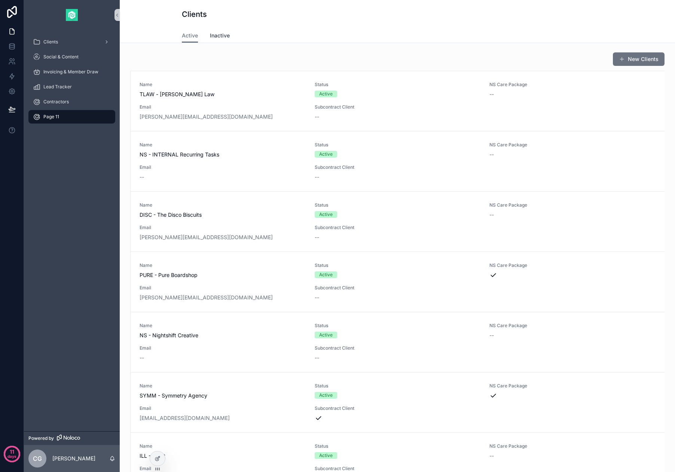
click at [221, 38] on span "Inactive" at bounding box center [220, 35] width 20 height 7
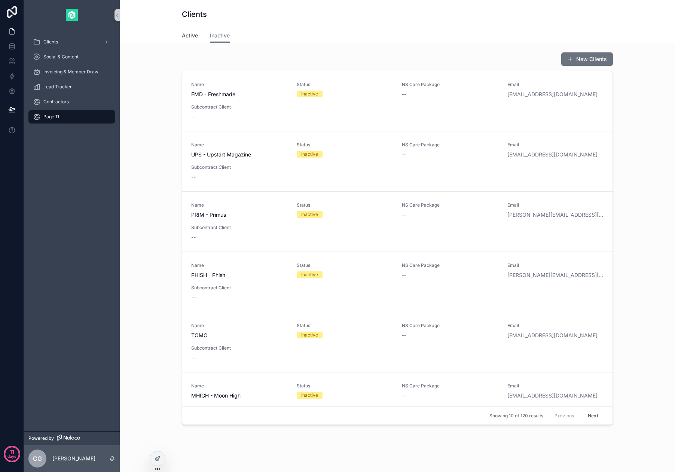
click at [187, 32] on span "Active" at bounding box center [190, 35] width 16 height 7
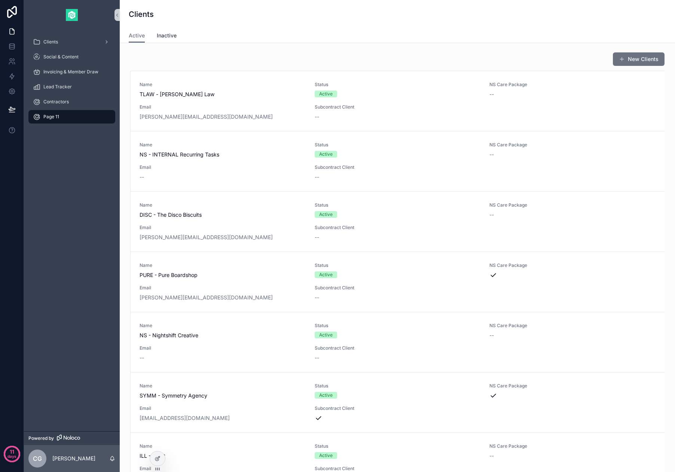
click at [162, 37] on span "Inactive" at bounding box center [167, 35] width 20 height 7
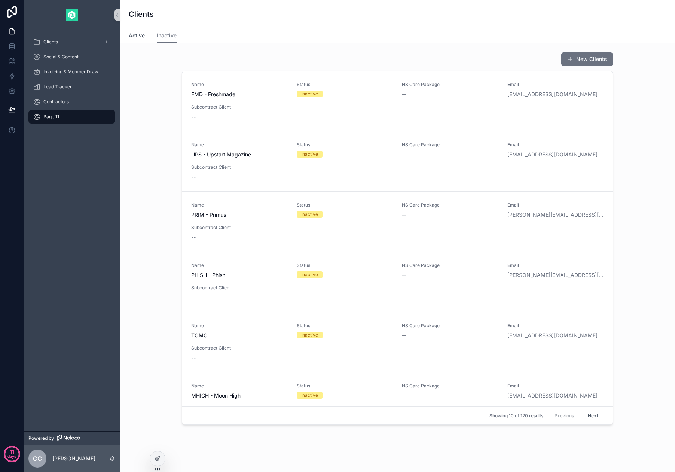
click at [139, 38] on span "Active" at bounding box center [137, 35] width 16 height 7
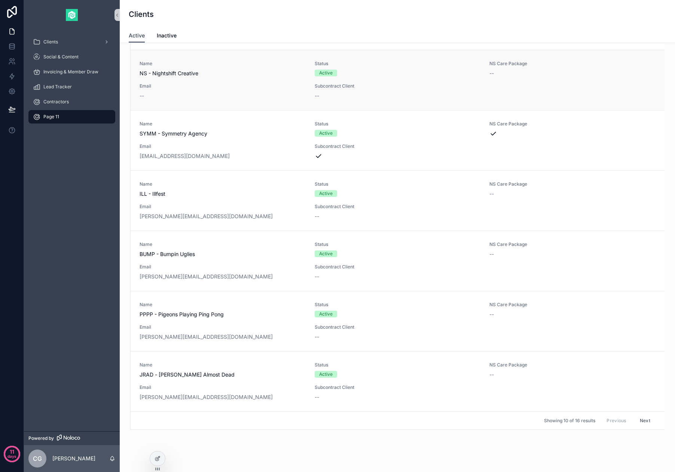
scroll to position [282, 0]
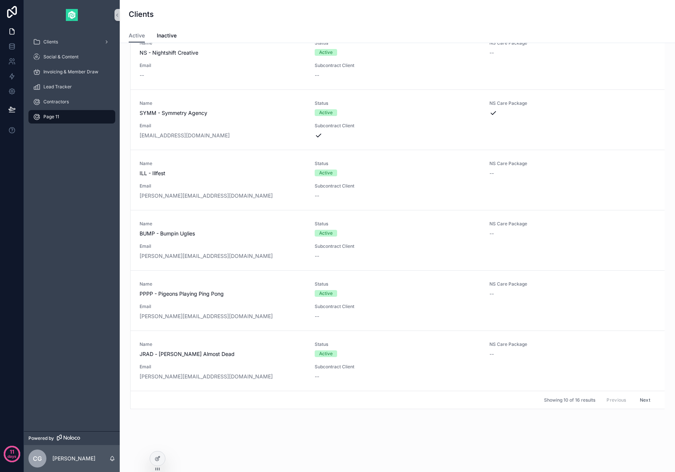
click at [637, 401] on button "Next" at bounding box center [644, 400] width 21 height 12
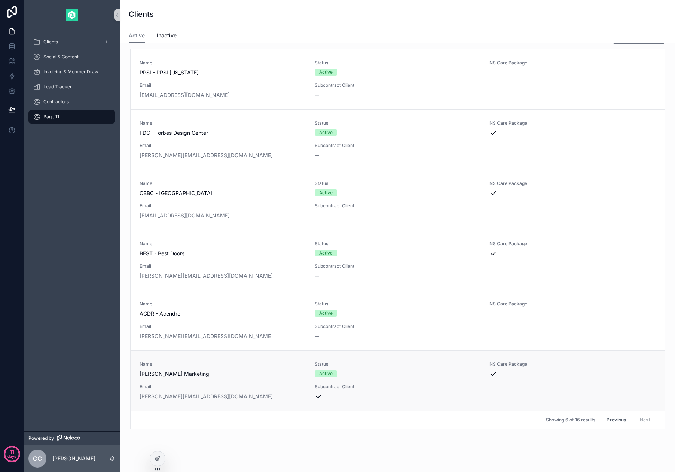
scroll to position [42, 0]
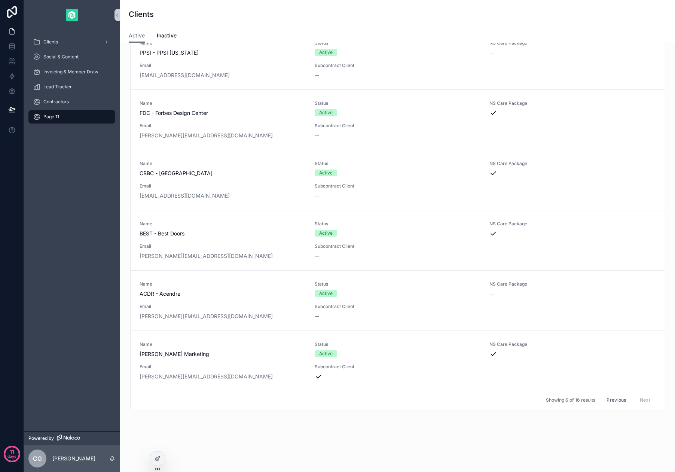
click at [615, 402] on button "Previous" at bounding box center [616, 400] width 30 height 12
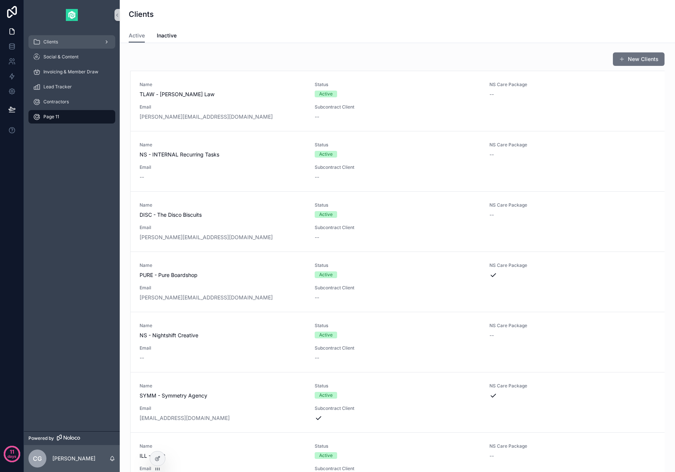
click at [111, 37] on link "Clients" at bounding box center [71, 41] width 87 height 13
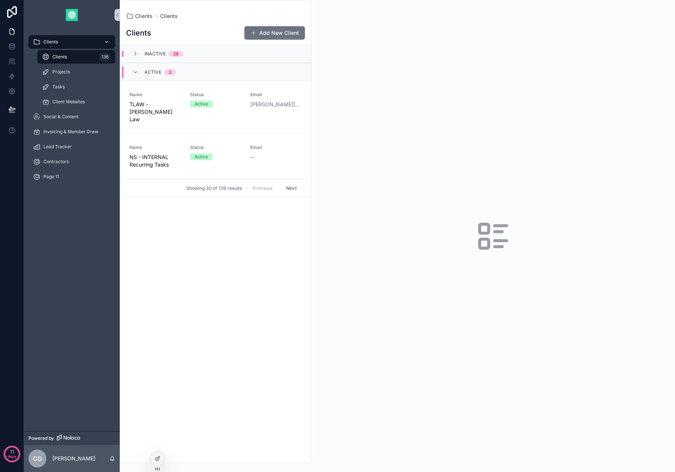
click at [111, 37] on link "Clients" at bounding box center [71, 41] width 87 height 13
click at [67, 174] on div "Page 11" at bounding box center [72, 177] width 78 height 12
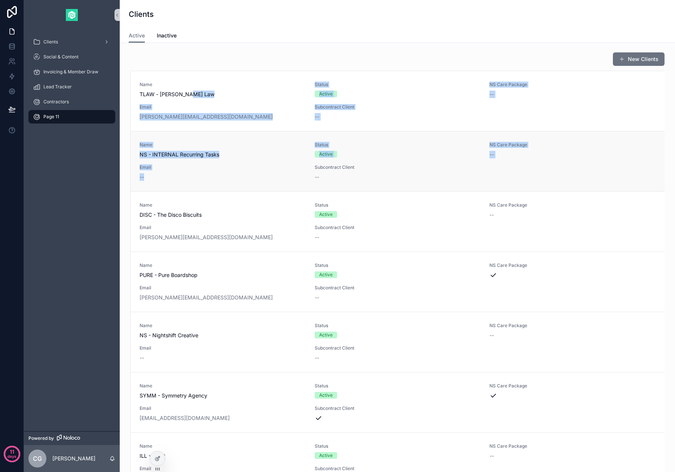
drag, startPoint x: 262, startPoint y: 96, endPoint x: 263, endPoint y: 184, distance: 87.9
click at [263, 184] on div "Name TLAW - Taylor Law Status Active NS Care Package -- Email shannon@taylorlaw…" at bounding box center [398, 381] width 534 height 620
click at [263, 184] on div "Name NS - INTERNAL Recurring Tasks Status Active NS Care Package -- Email -- Su…" at bounding box center [398, 161] width 534 height 60
